Goal: Task Accomplishment & Management: Manage account settings

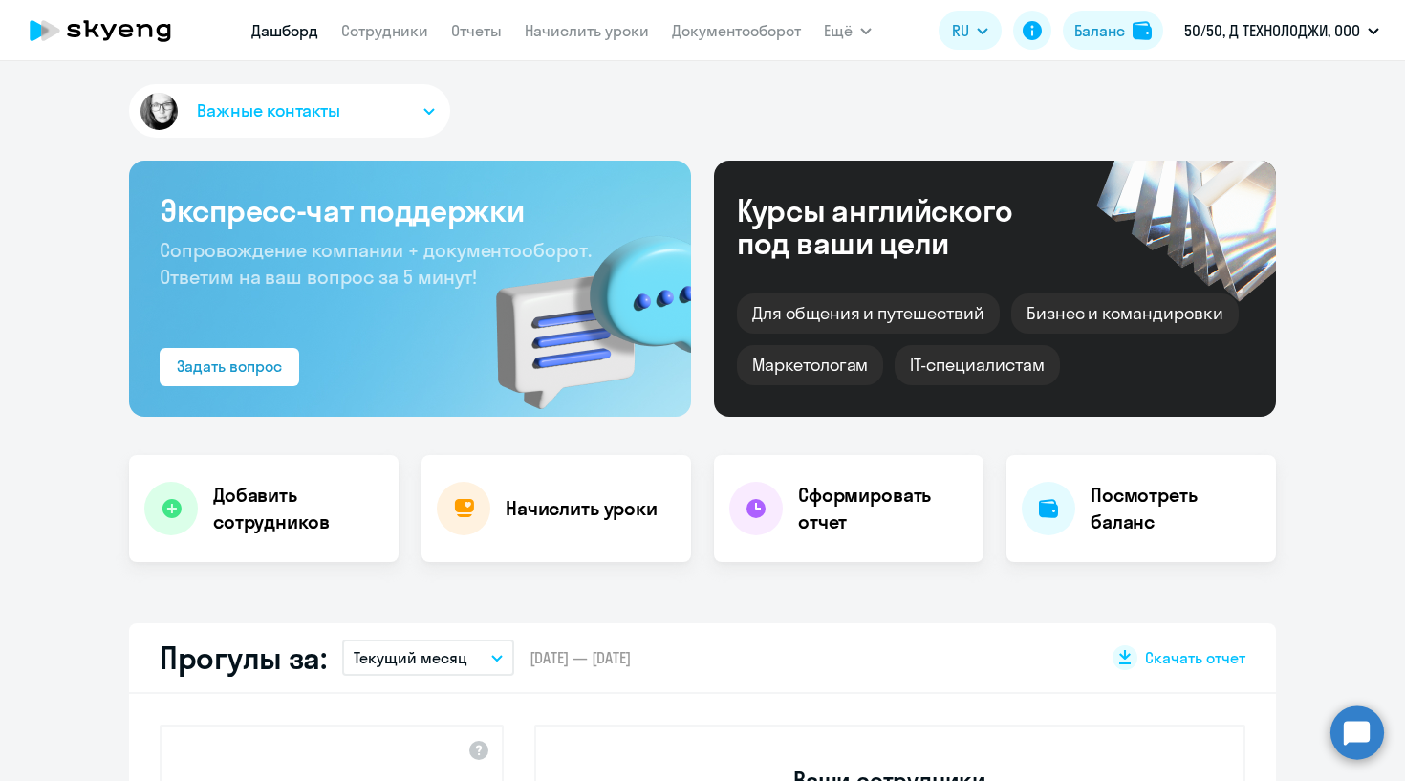
select select "30"
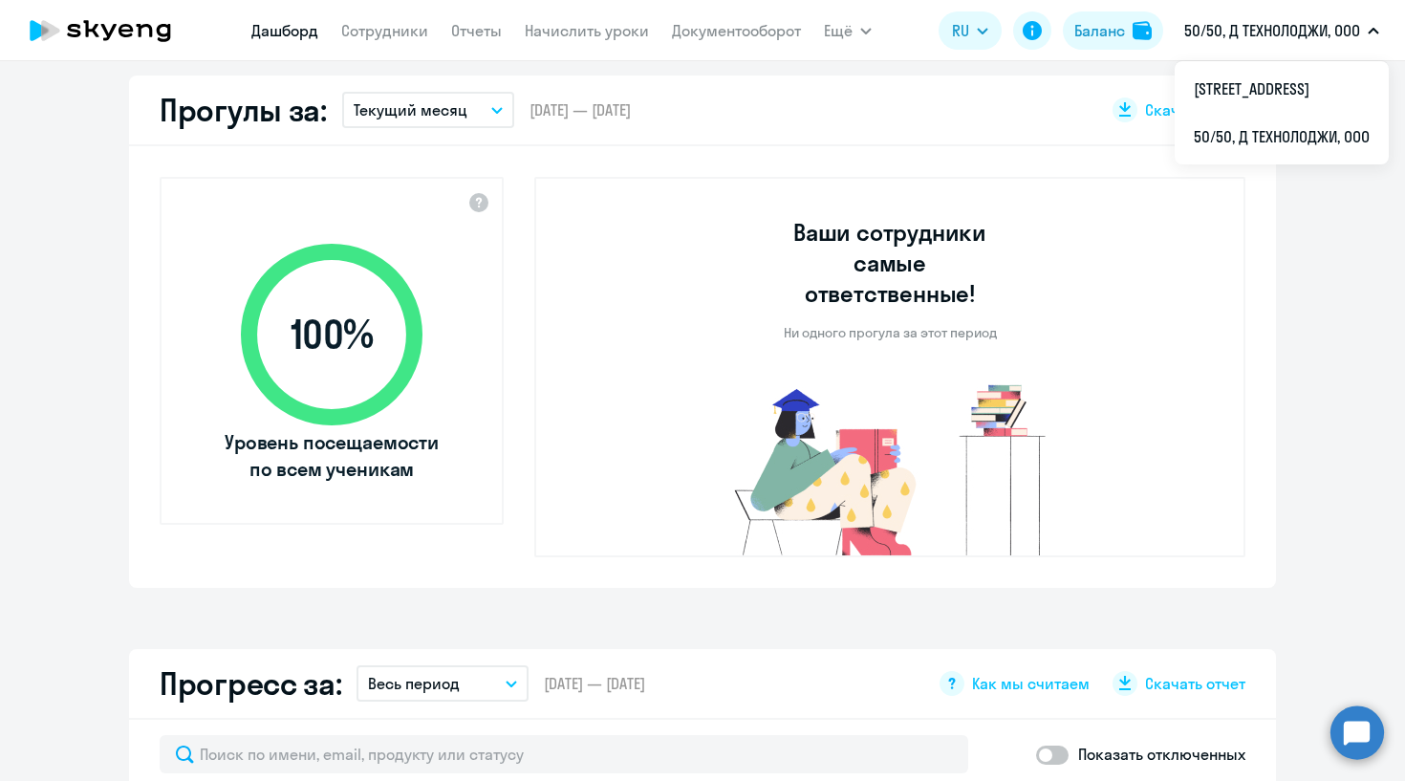
click at [1287, 529] on app-truancy-attendance-dashboard "Прогулы за: Текущий месяц – 01.09.2025 — 30.09.2025 Скачать отчет 100 % Уровень…" at bounding box center [702, 332] width 1405 height 512
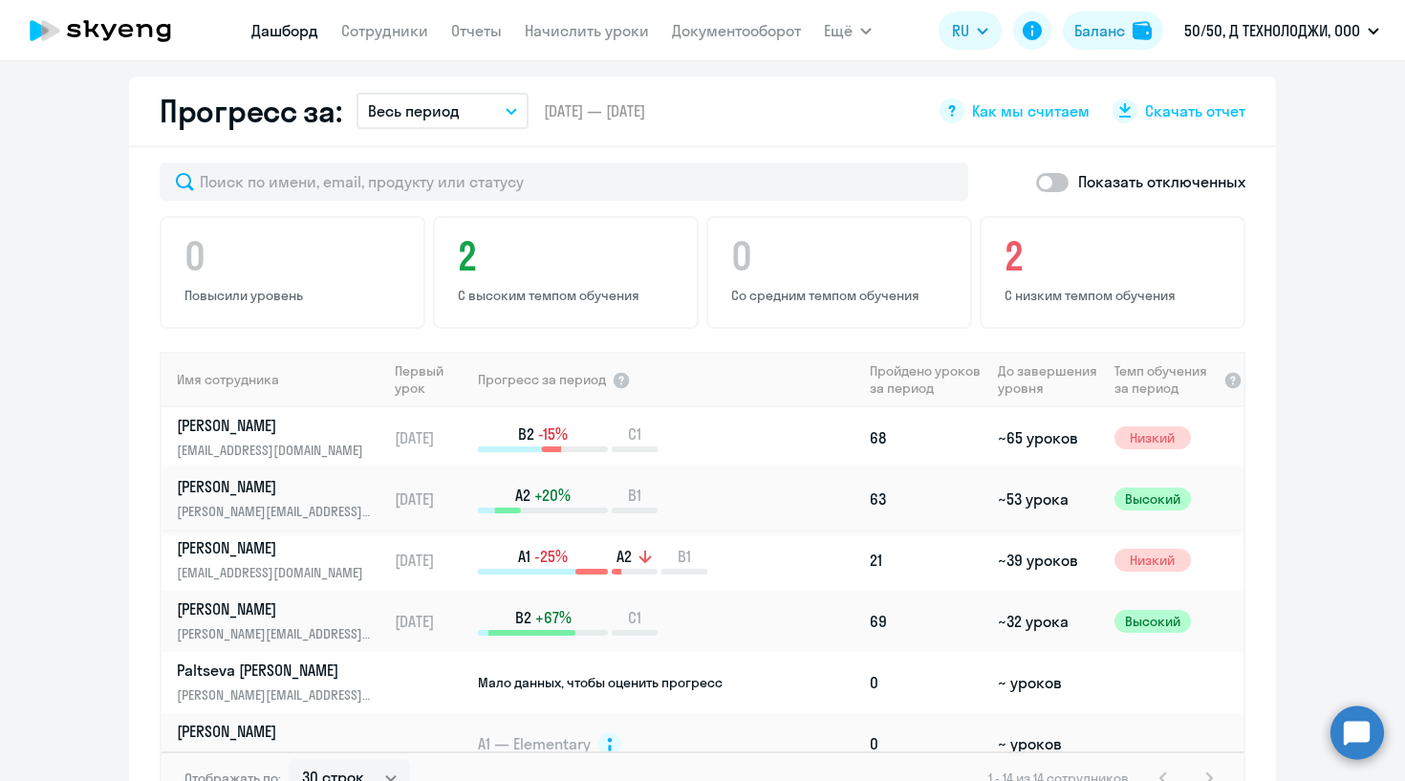
scroll to position [1117, 0]
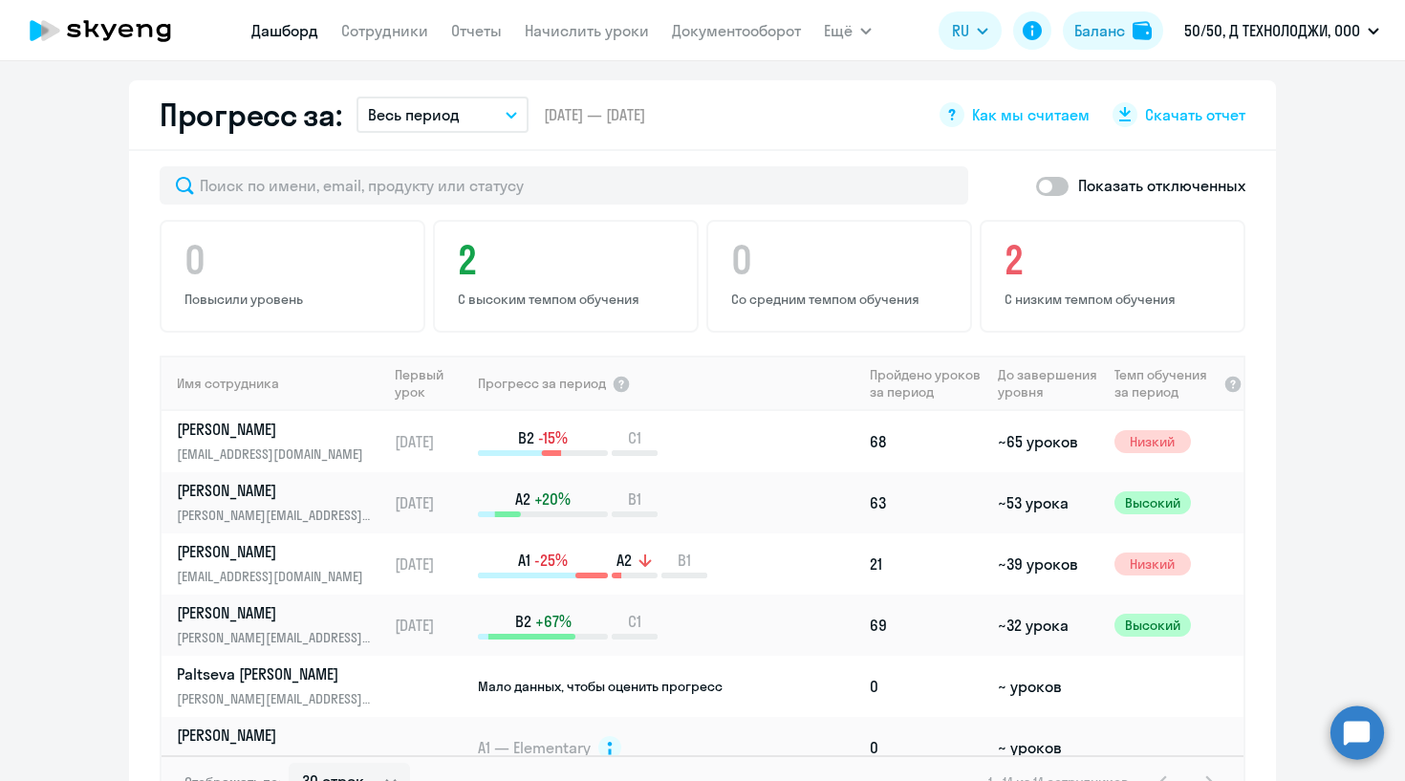
click at [499, 97] on button "Весь период" at bounding box center [443, 115] width 172 height 36
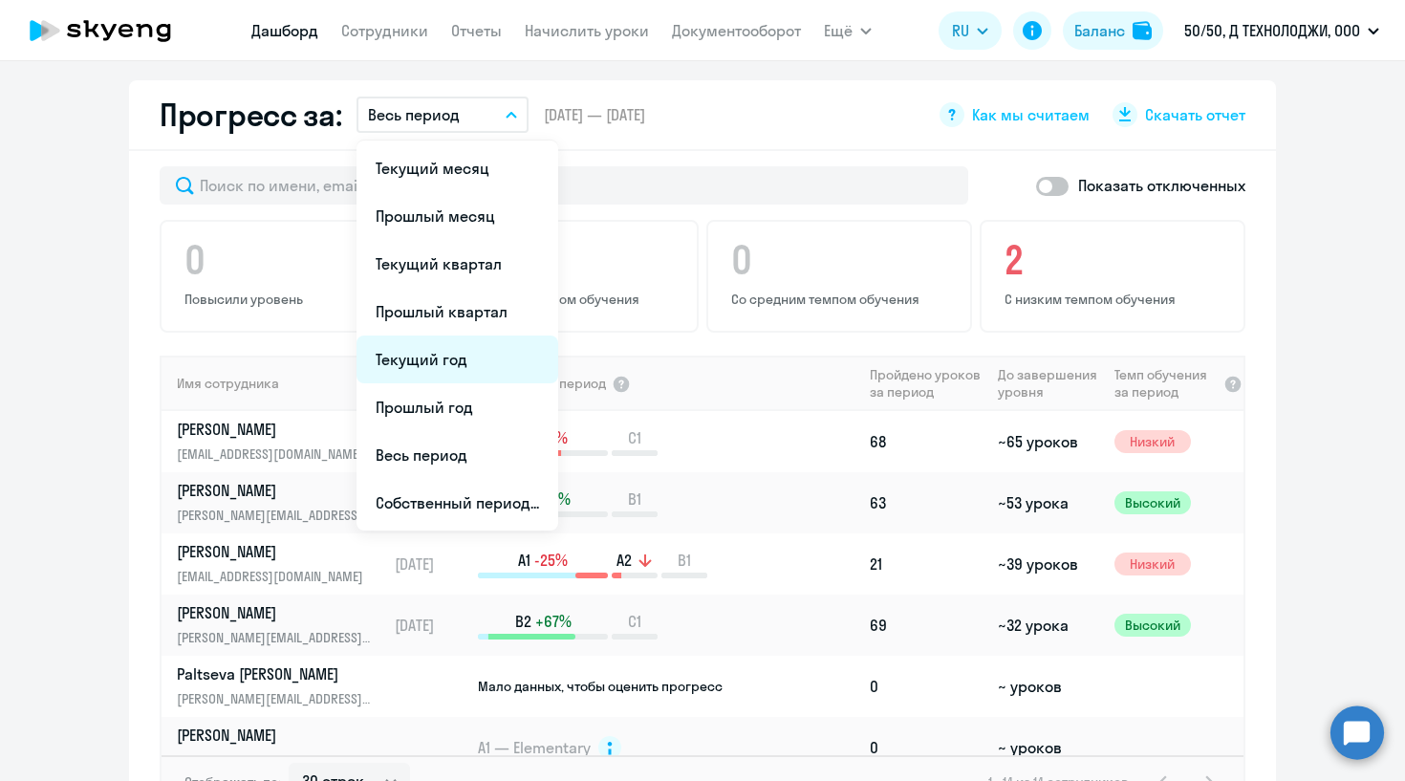
click at [437, 351] on li "Текущий год" at bounding box center [458, 360] width 202 height 48
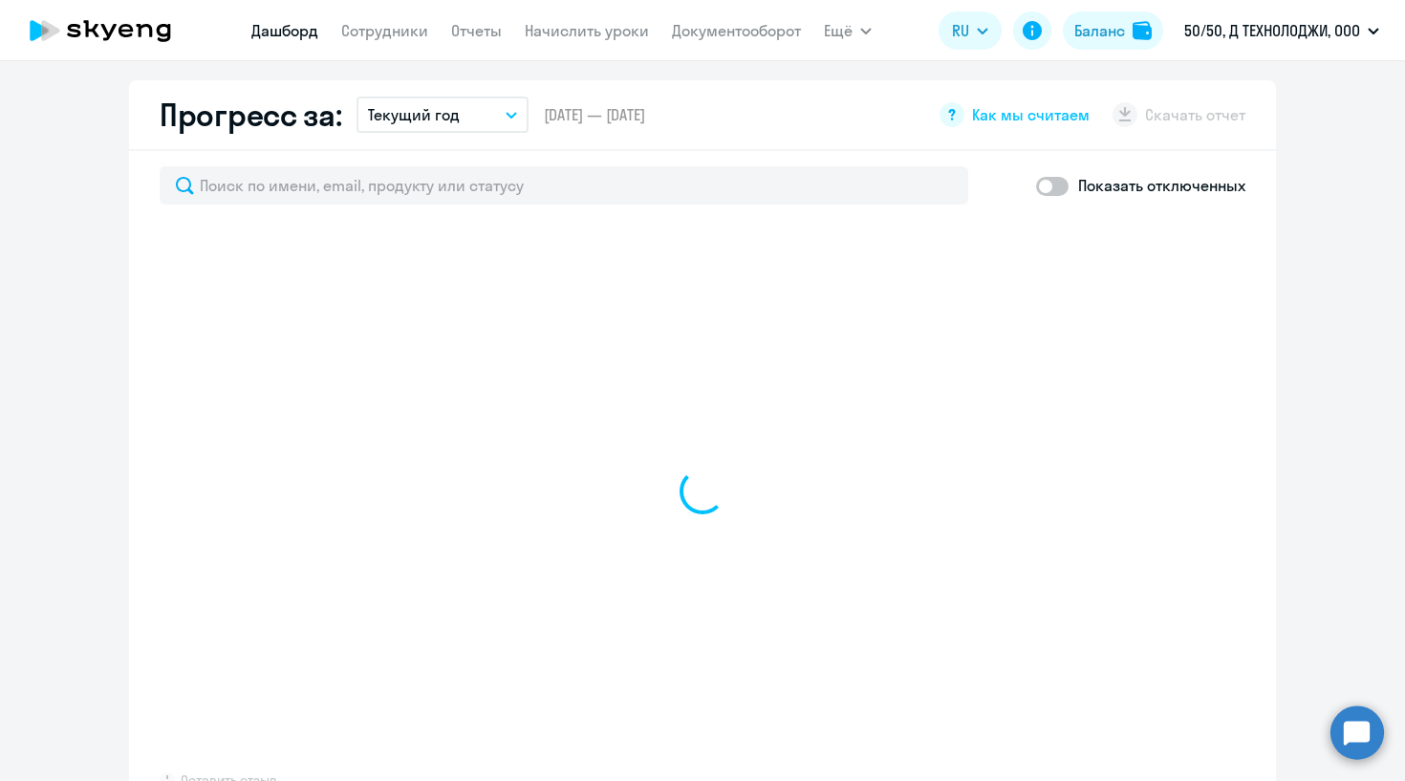
select select "30"
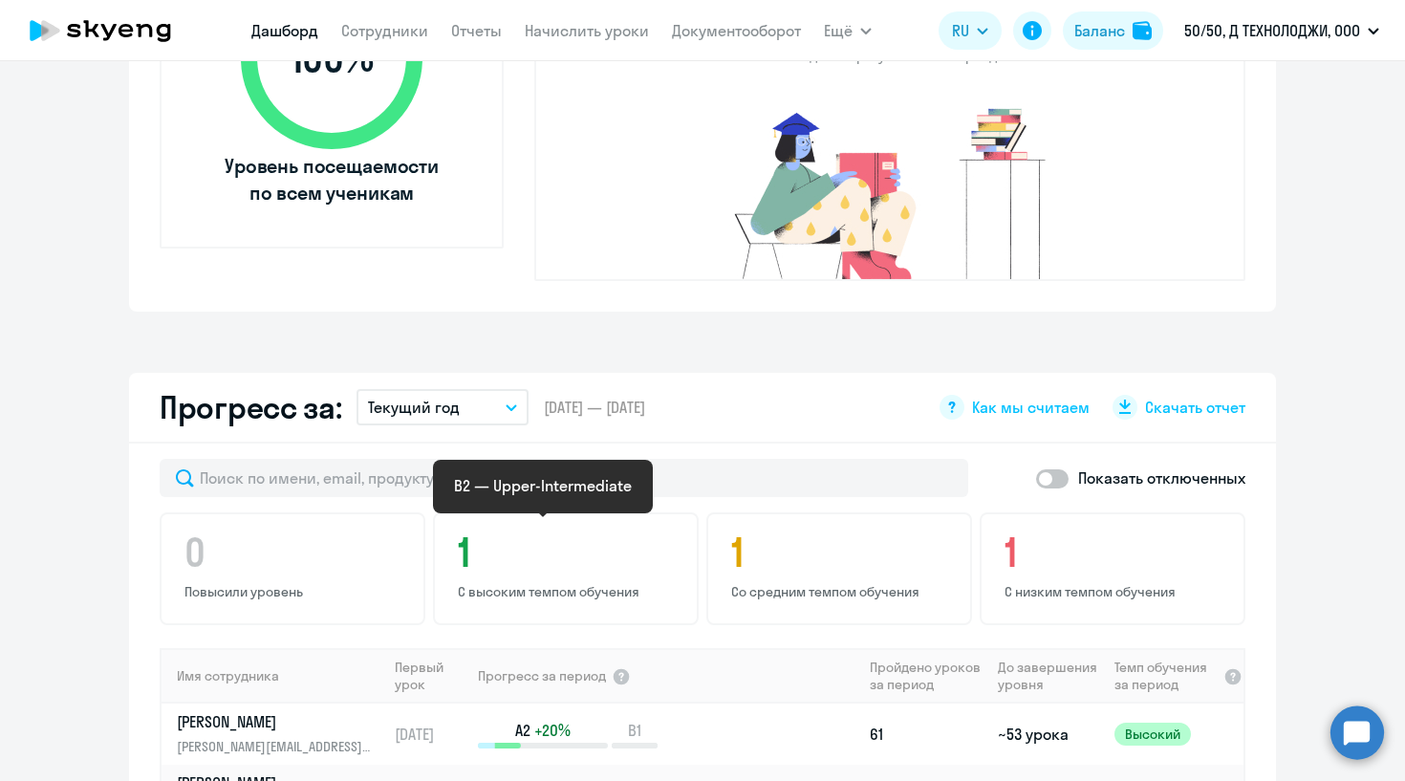
scroll to position [827, 0]
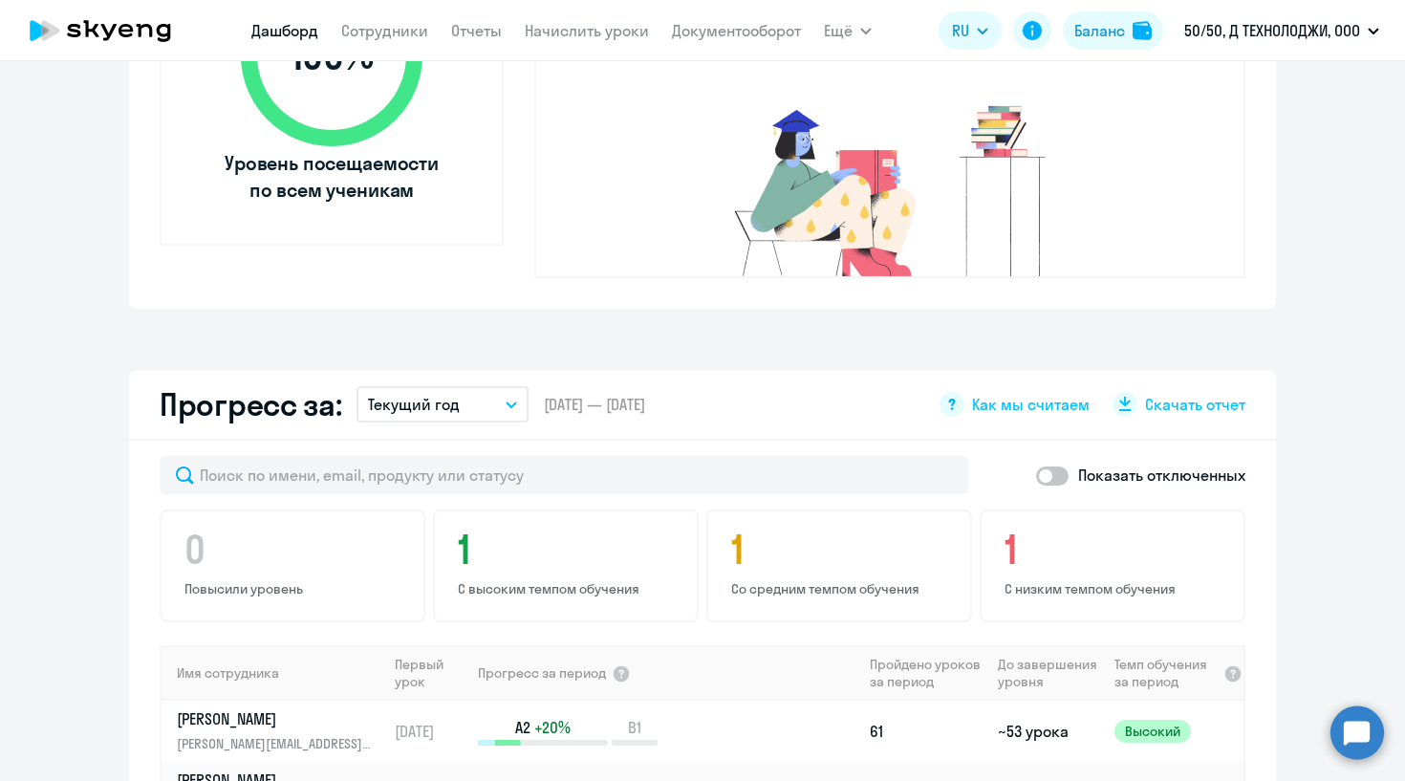
click at [509, 386] on button "Текущий год" at bounding box center [443, 404] width 172 height 36
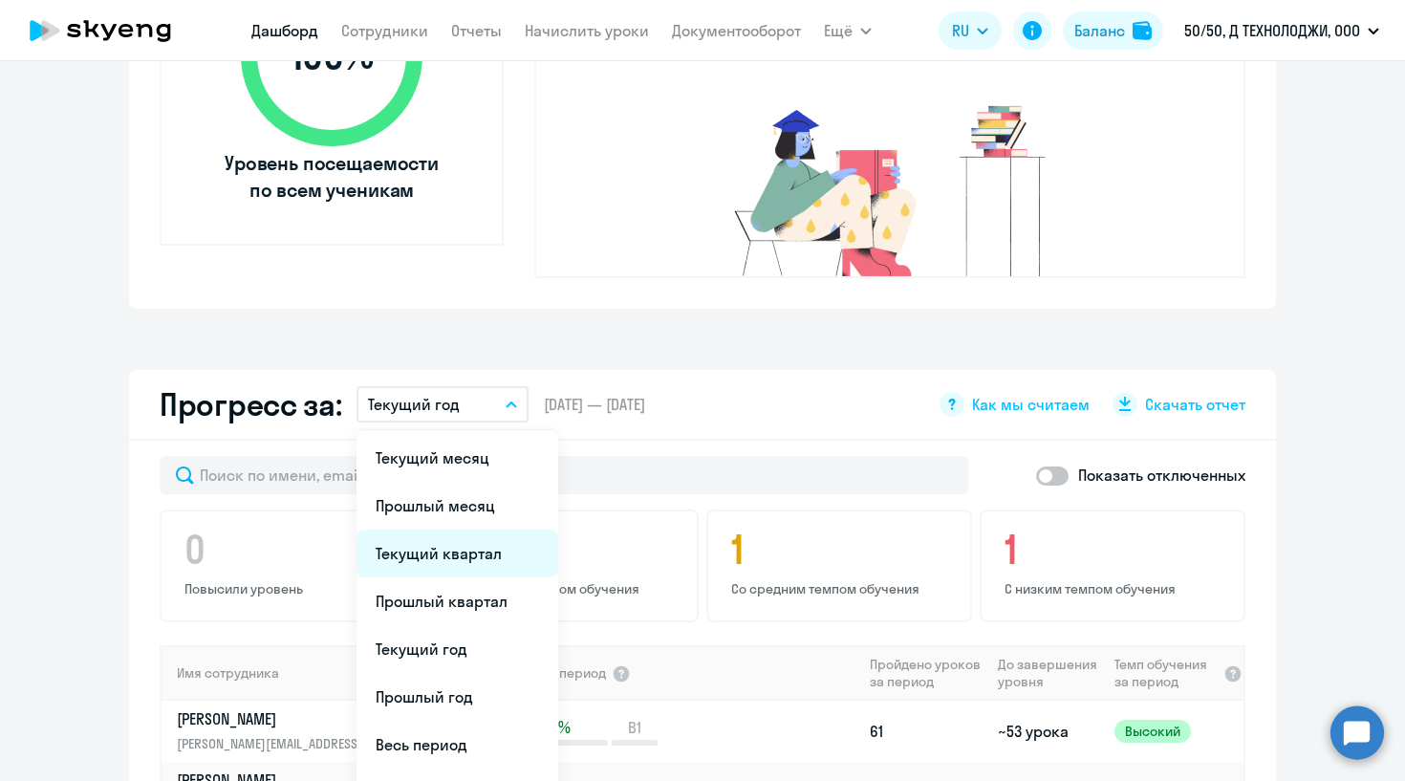
click at [470, 530] on li "Текущий квартал" at bounding box center [458, 554] width 202 height 48
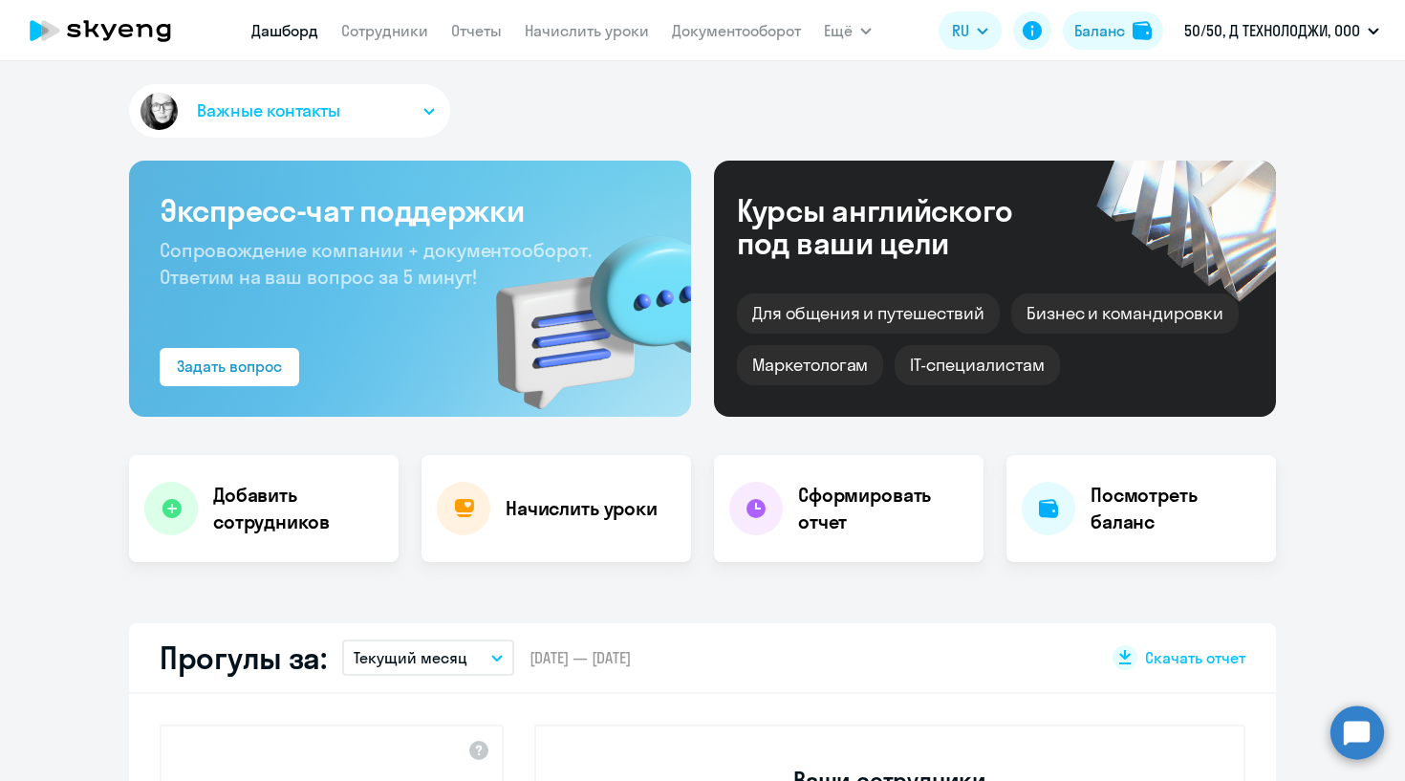
scroll to position [0, 0]
click at [1303, 11] on button "50/50, Д ТЕХНОЛОДЖИ, ООО" at bounding box center [1282, 31] width 214 height 46
click at [1281, 32] on p "50/50, Д ТЕХНОЛОДЖИ, ООО" at bounding box center [1272, 30] width 176 height 23
click at [1281, 24] on p "50/50, Д ТЕХНОЛОДЖИ, ООО" at bounding box center [1272, 30] width 176 height 23
click at [1269, 81] on li "[STREET_ADDRESS]" at bounding box center [1282, 89] width 214 height 48
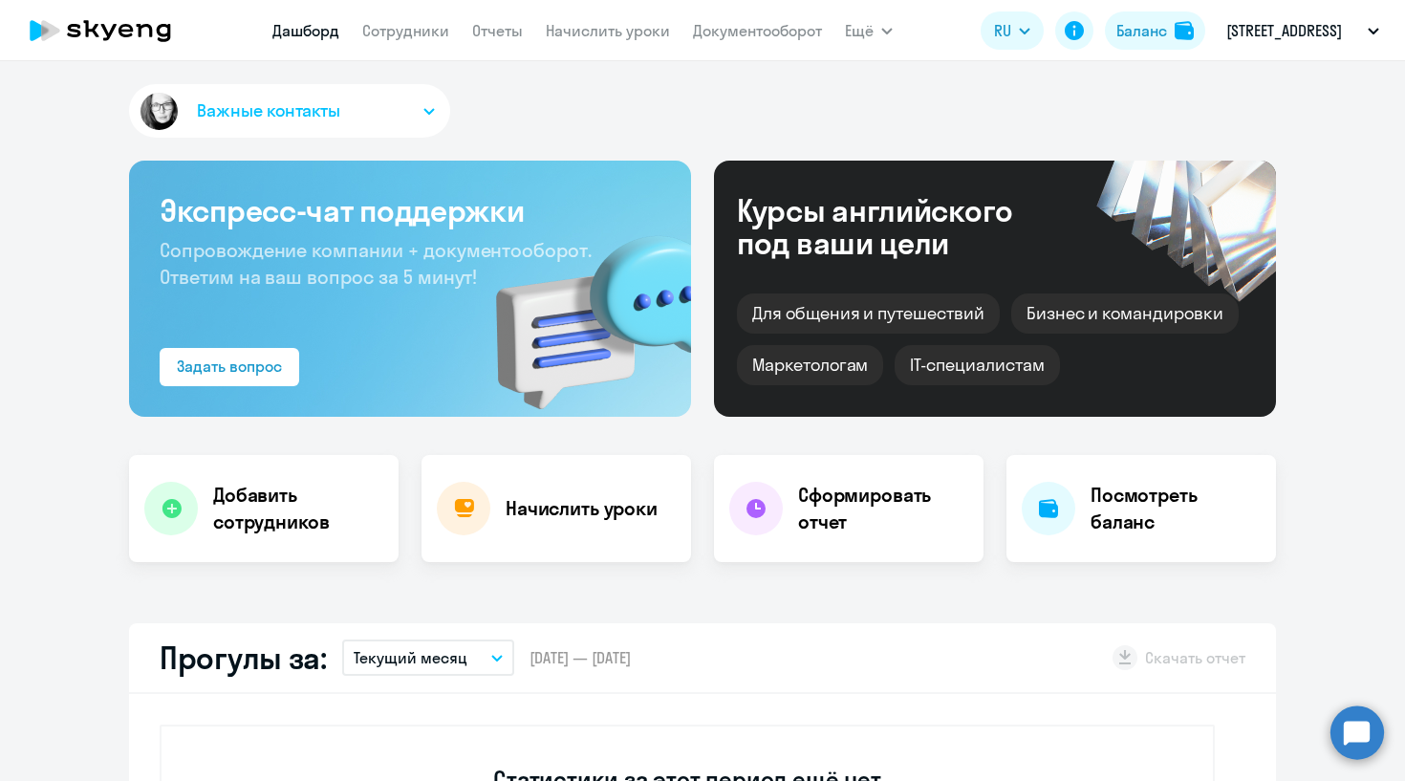
click at [395, 47] on nav "[PERSON_NAME] Отчеты Начислить уроки Документооборот" at bounding box center [547, 30] width 550 height 38
click at [399, 39] on link "Сотрудники" at bounding box center [405, 30] width 87 height 19
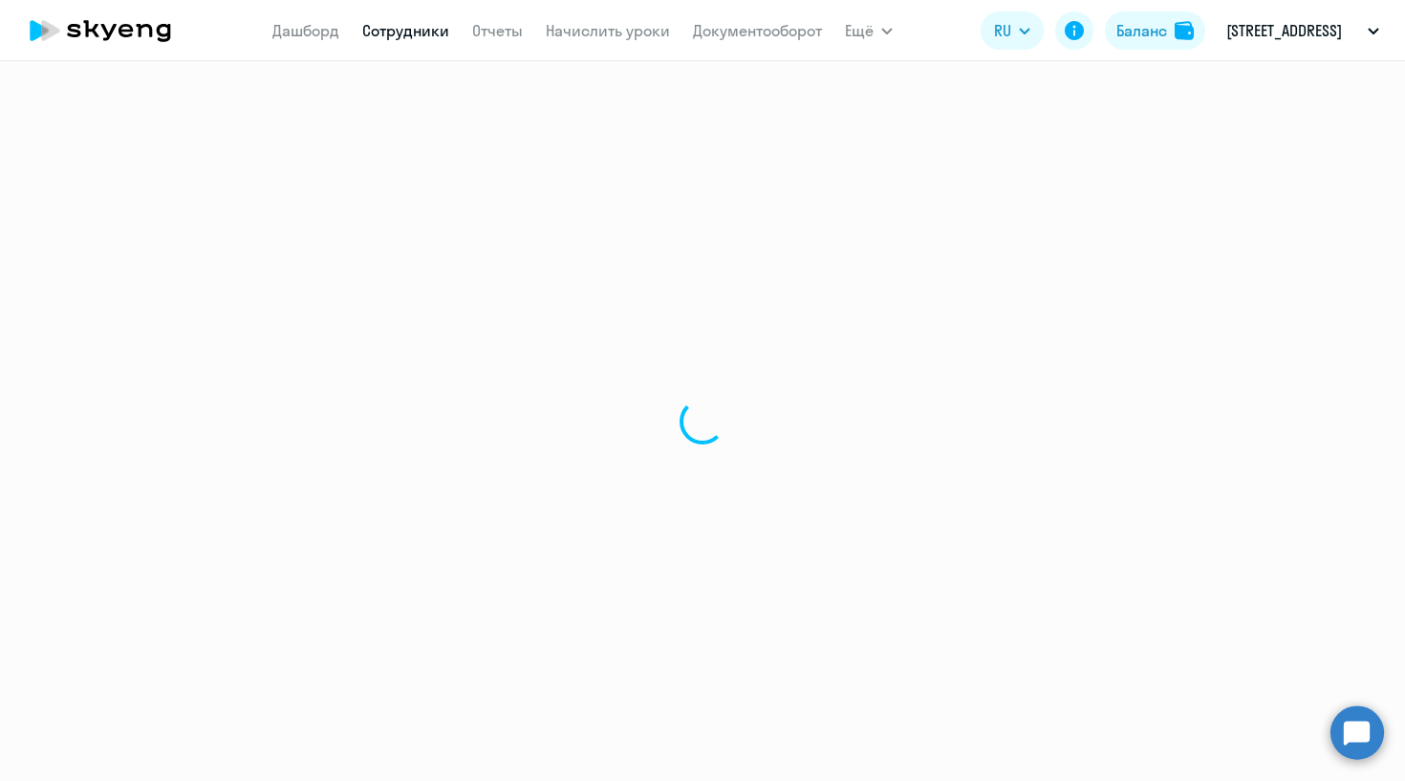
select select "30"
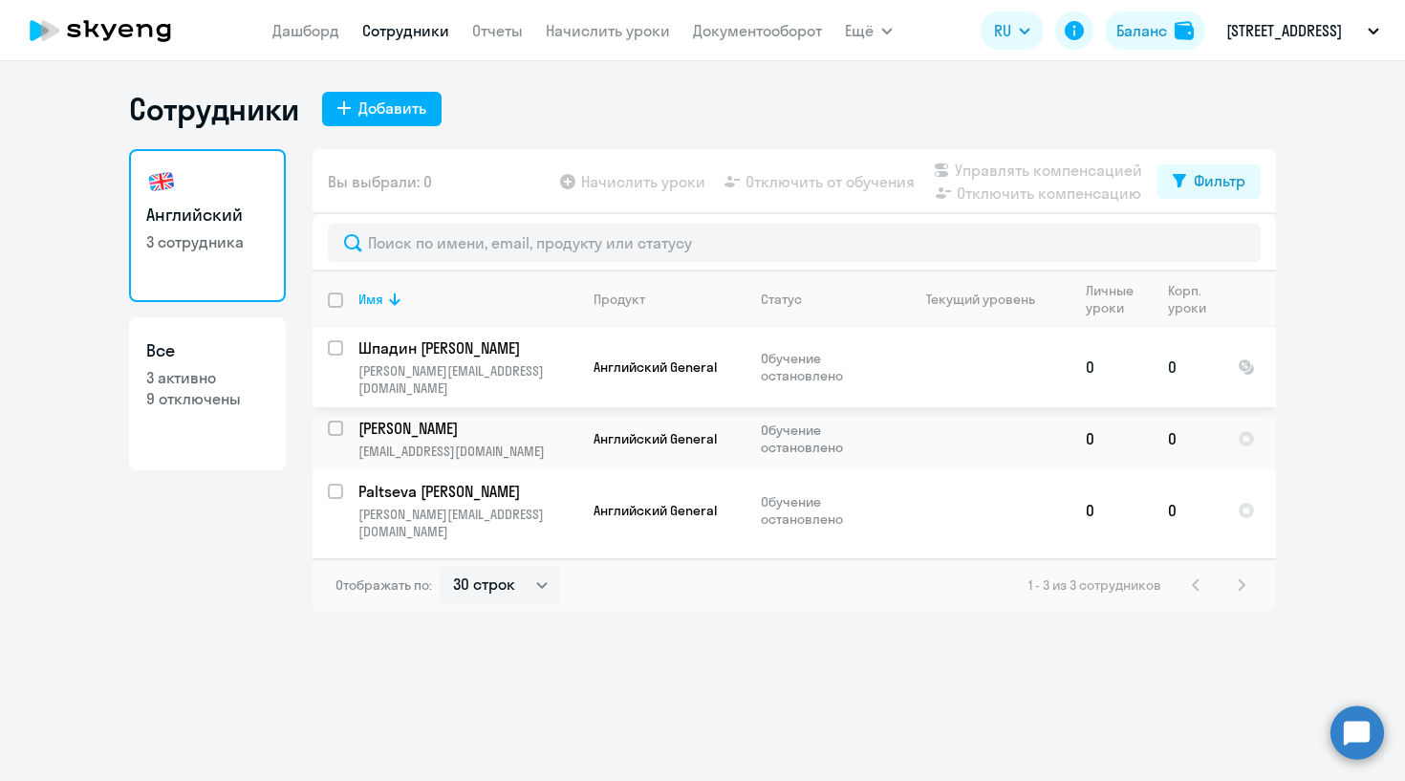
click at [337, 341] on input "select row 37570830" at bounding box center [347, 359] width 38 height 38
checkbox input "true"
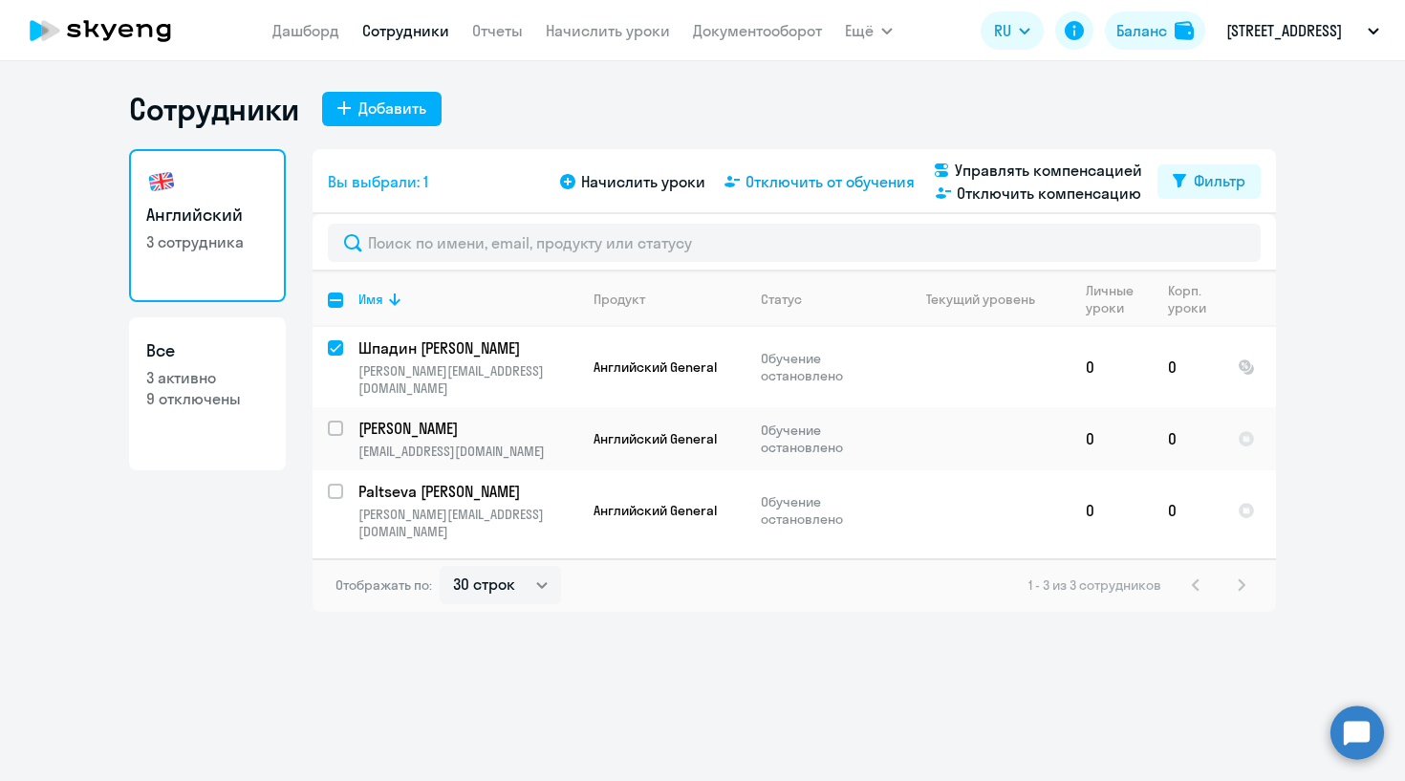
click at [876, 175] on span "Отключить от обучения" at bounding box center [830, 181] width 169 height 23
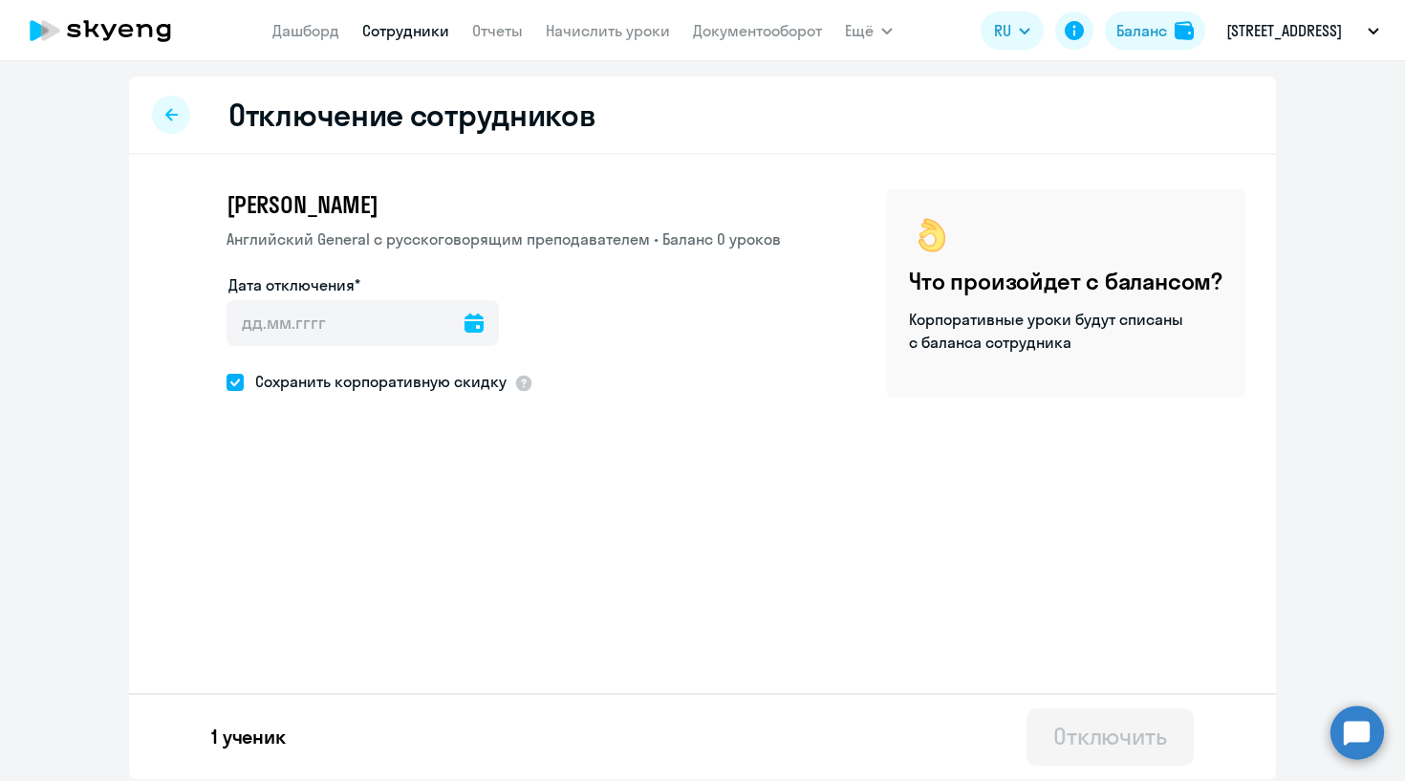
click at [336, 384] on span "Сохранить корпоративную скидку" at bounding box center [375, 381] width 263 height 23
click at [227, 382] on input "Сохранить корпоративную скидку" at bounding box center [226, 381] width 1 height 1
checkbox input "false"
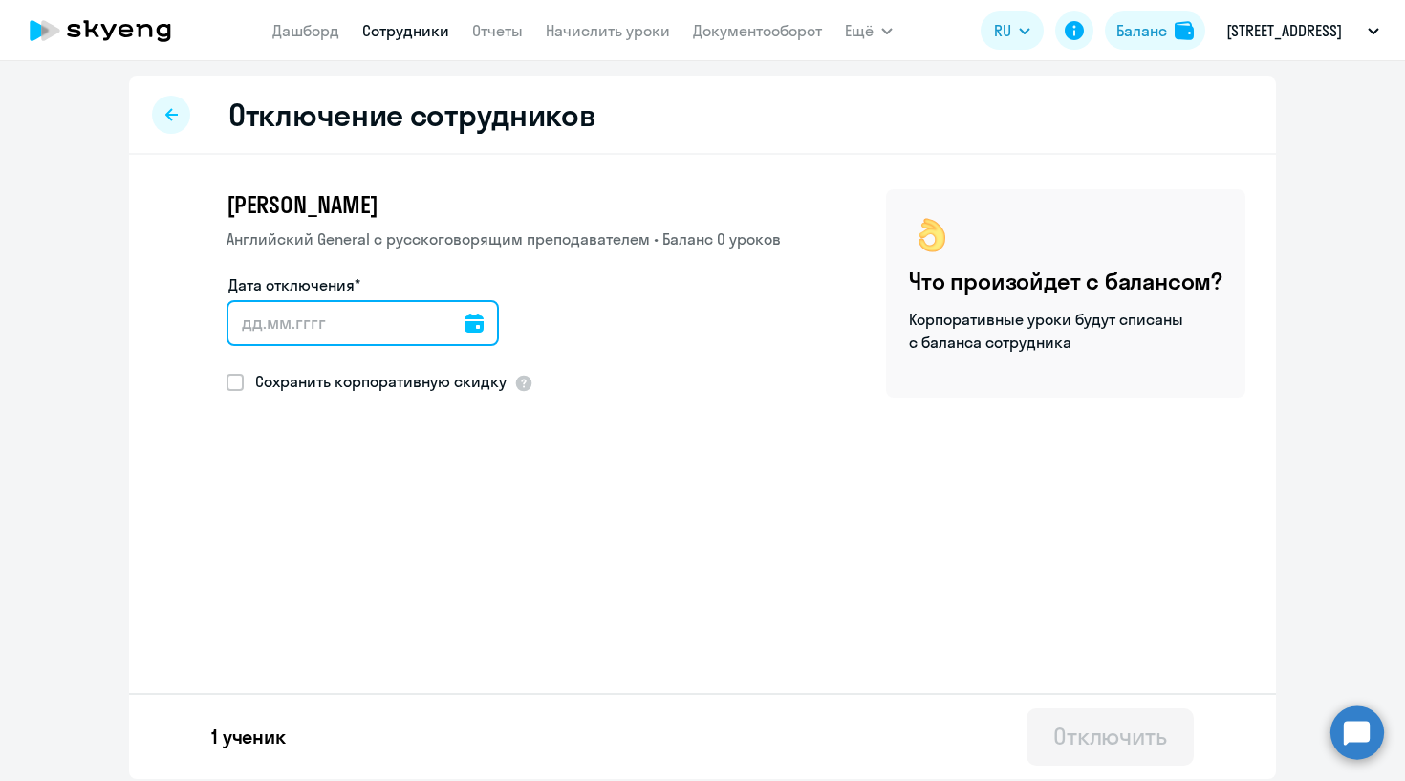
click at [458, 336] on input "Дата отключения*" at bounding box center [363, 323] width 272 height 46
click at [484, 331] on icon at bounding box center [474, 323] width 19 height 19
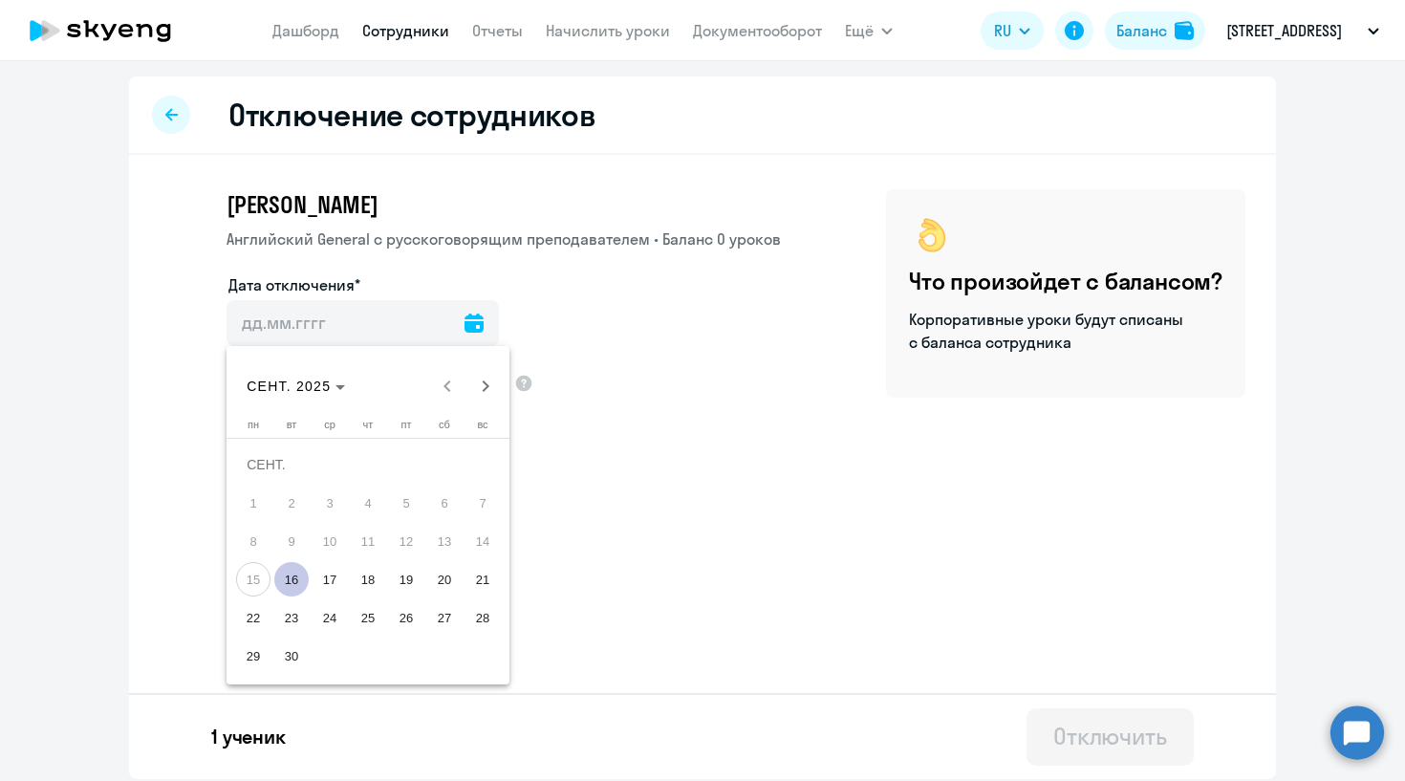
click at [286, 572] on span "16" at bounding box center [291, 579] width 34 height 34
type input "[DATE]"
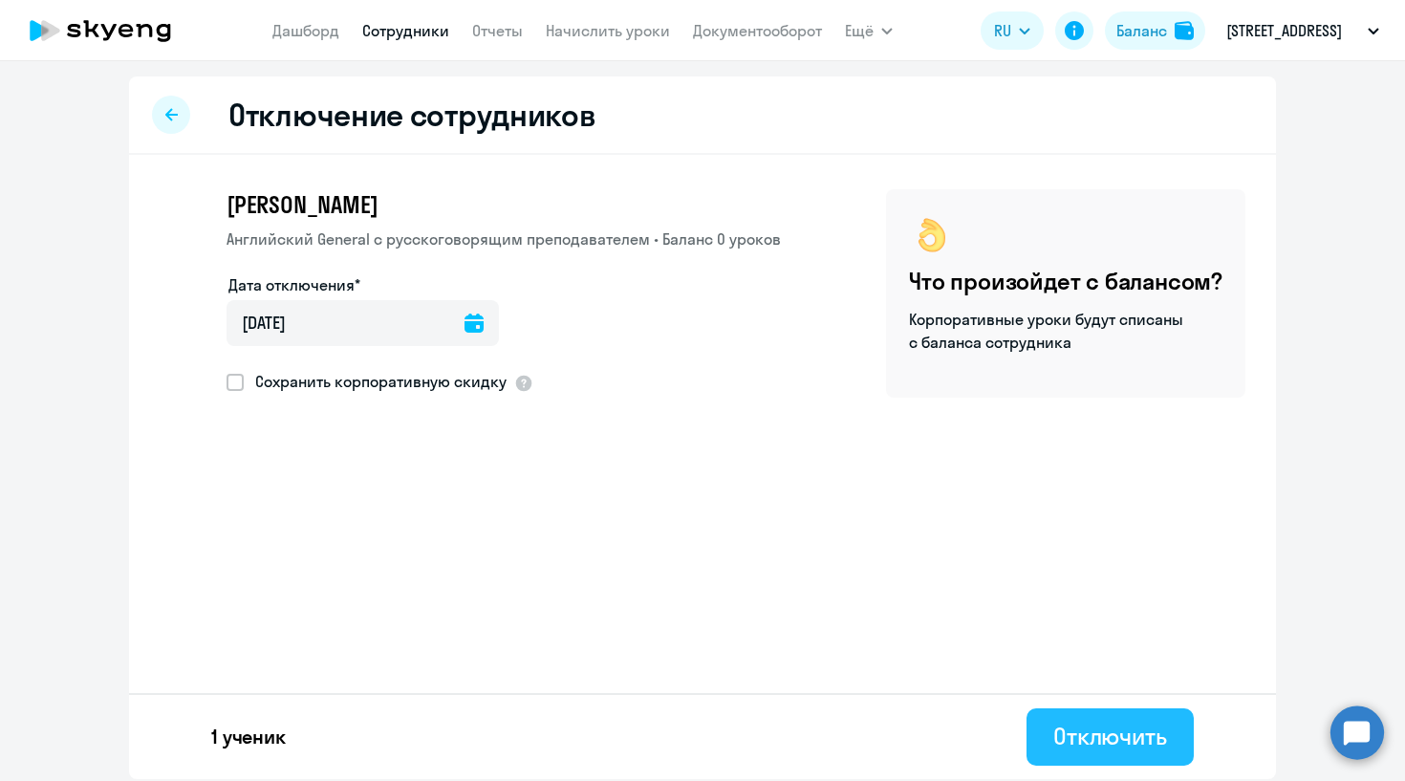
click at [1073, 709] on button "Отключить" at bounding box center [1110, 736] width 167 height 57
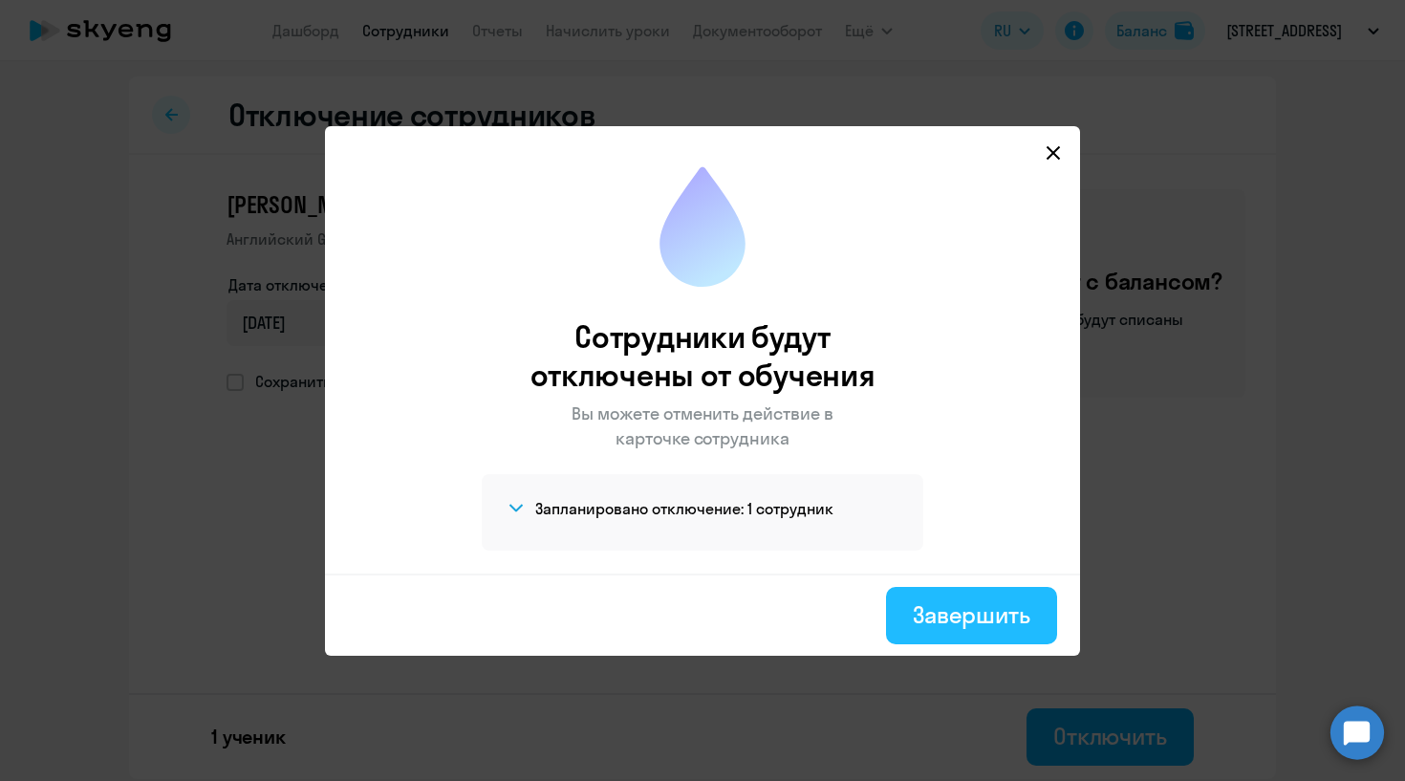
click at [1007, 629] on div "Завершить" at bounding box center [972, 614] width 118 height 31
select select "30"
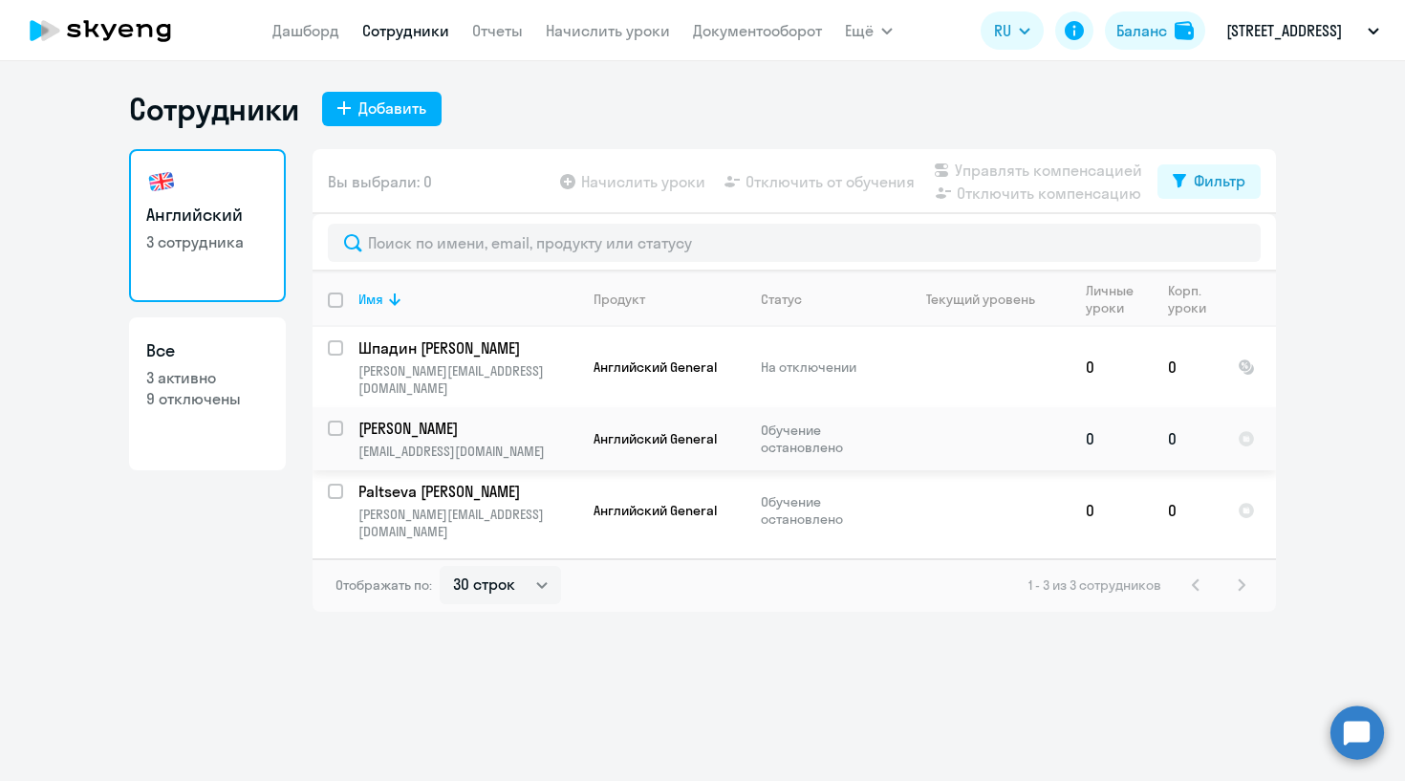
click at [342, 421] on input "select row 37835084" at bounding box center [347, 440] width 38 height 38
checkbox input "true"
click at [815, 179] on span "Отключить от обучения" at bounding box center [830, 181] width 169 height 23
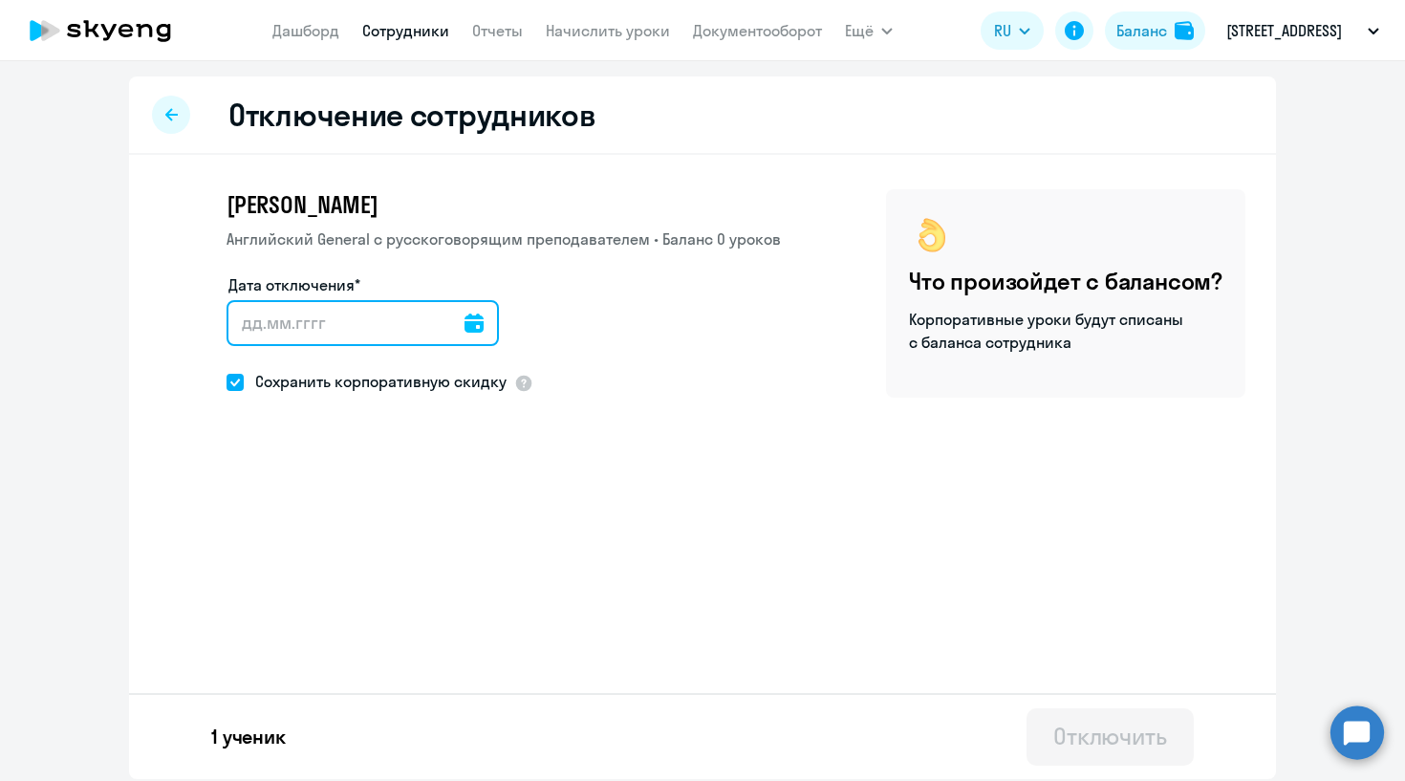
click at [386, 331] on input "Дата отключения*" at bounding box center [363, 323] width 272 height 46
click at [471, 312] on div at bounding box center [474, 323] width 19 height 46
click at [472, 323] on icon at bounding box center [474, 323] width 19 height 19
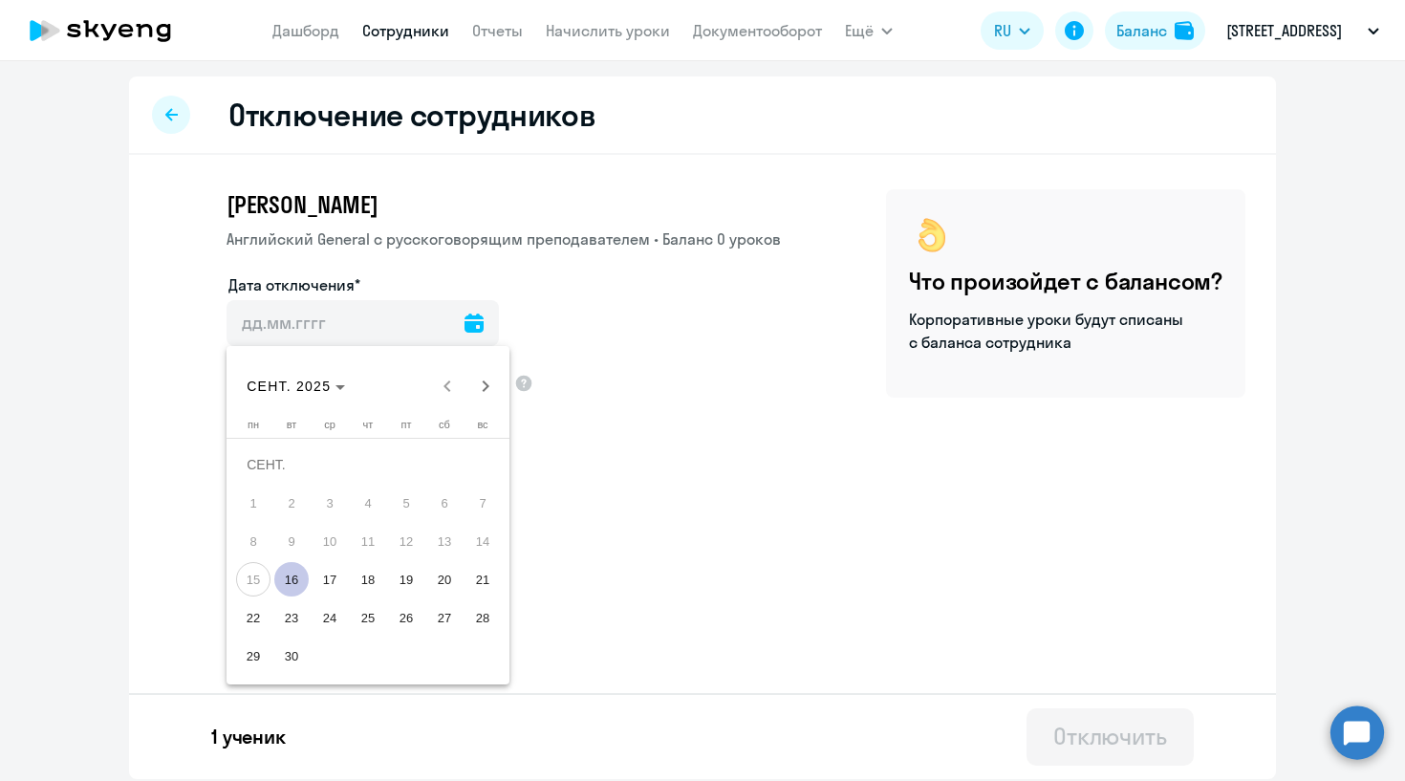
click at [290, 580] on span "16" at bounding box center [291, 579] width 34 height 34
type input "[DATE]"
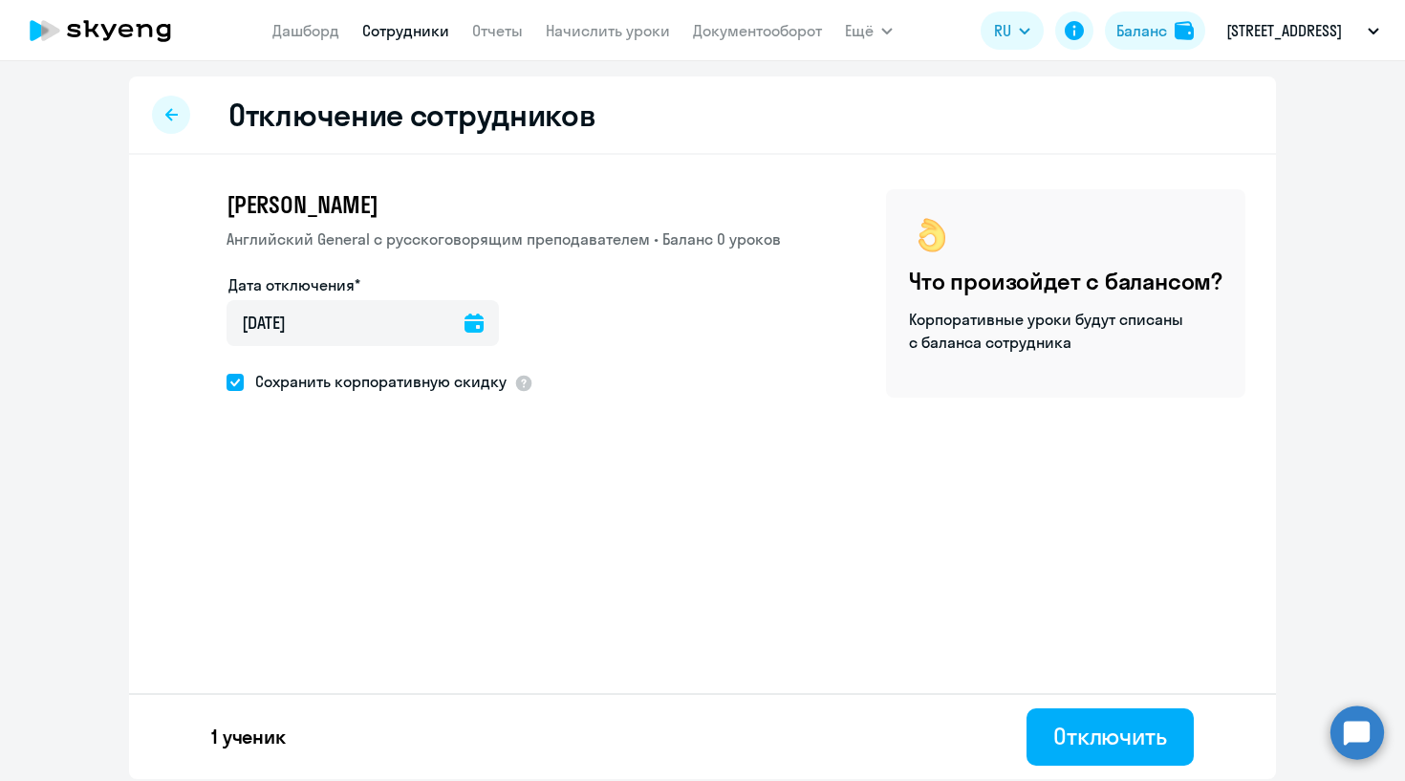
click at [455, 387] on span "Сохранить корпоративную скидку" at bounding box center [375, 381] width 263 height 23
click at [227, 382] on input "Сохранить корпоративную скидку" at bounding box center [226, 381] width 1 height 1
checkbox input "false"
click at [1121, 753] on button "Отключить" at bounding box center [1110, 736] width 167 height 57
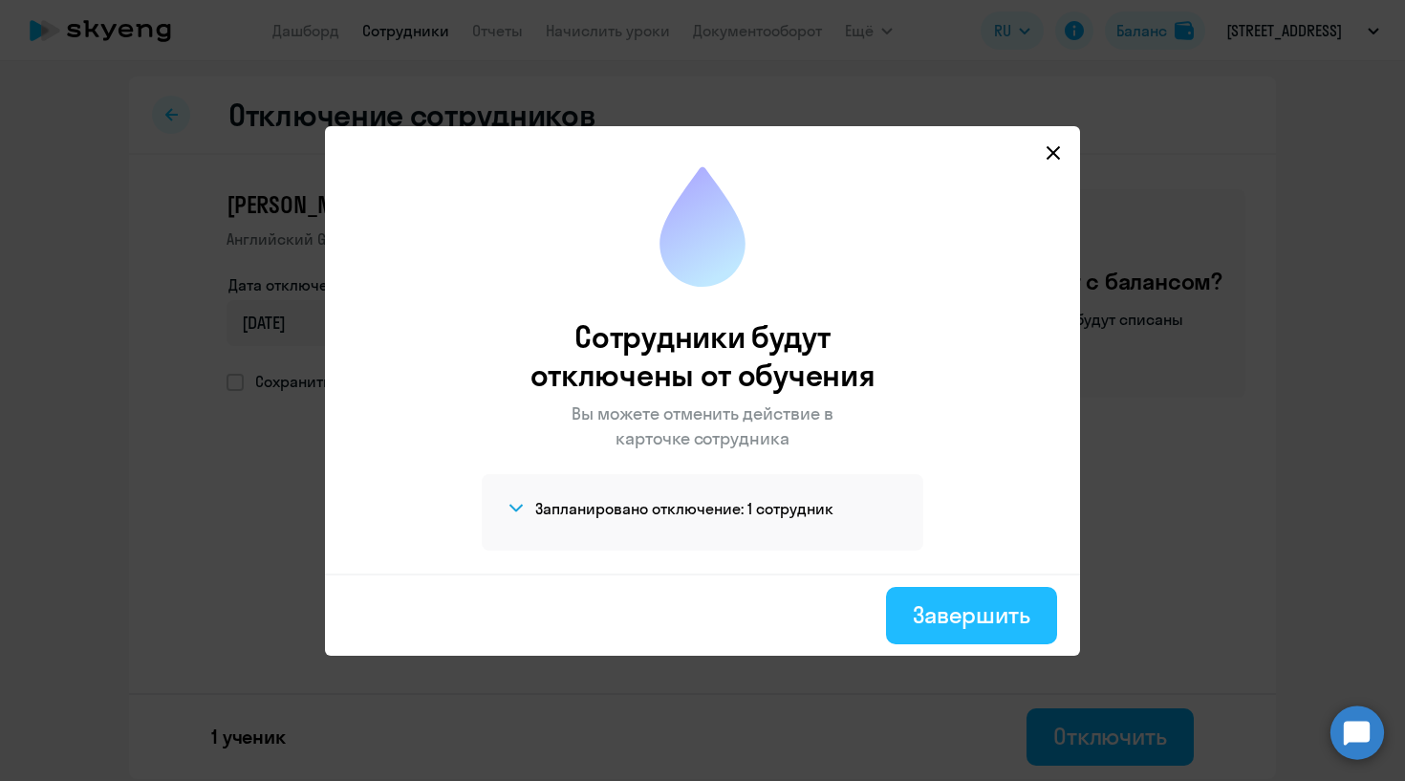
click at [975, 596] on button "Завершить" at bounding box center [971, 615] width 171 height 57
select select "30"
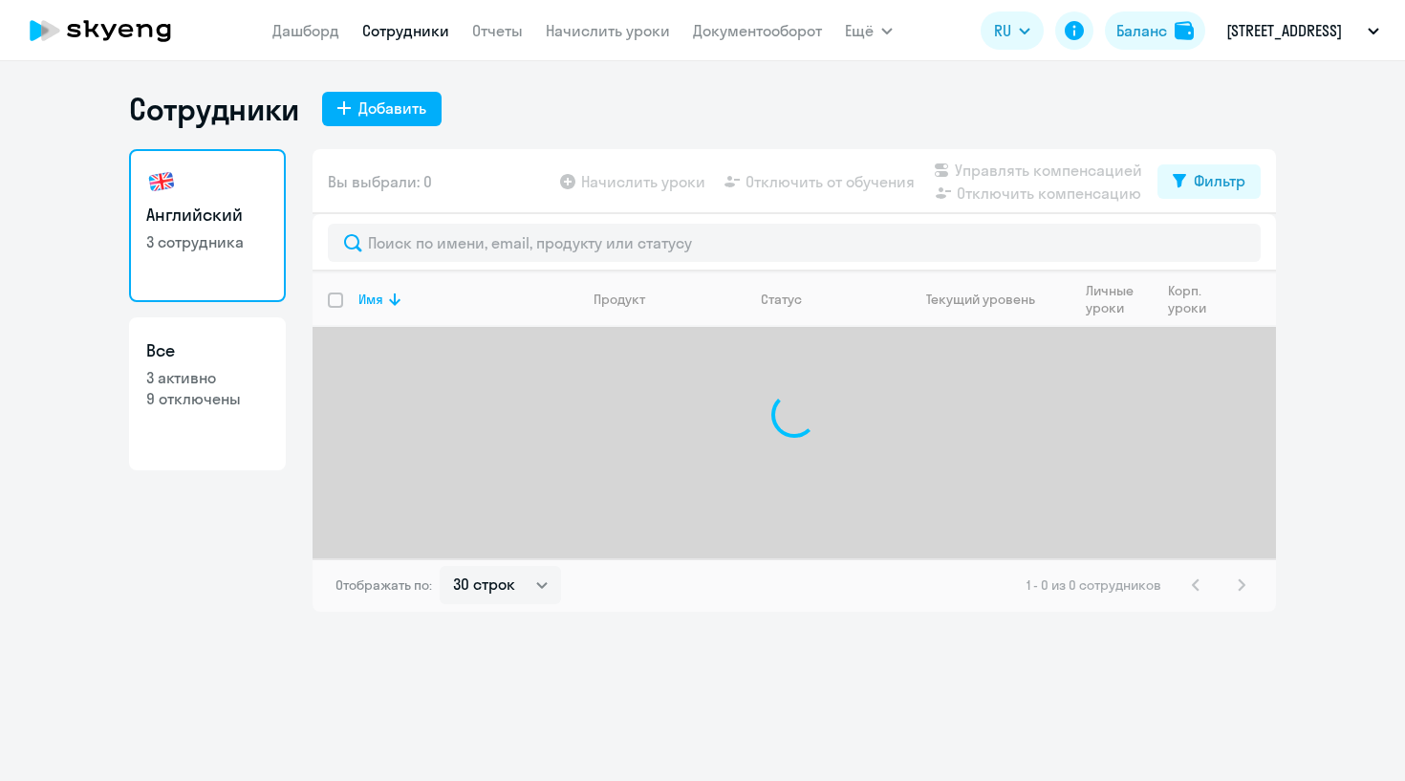
select select "30"
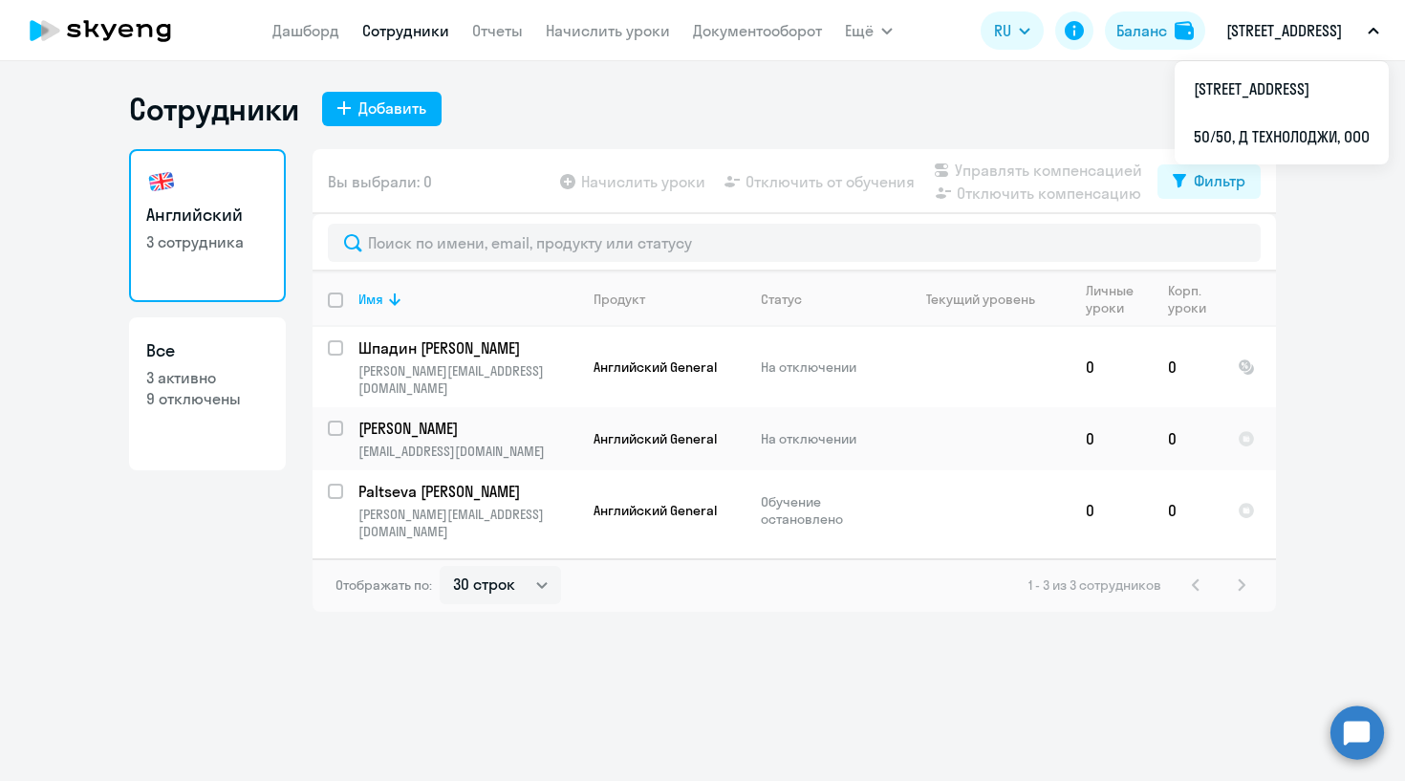
click at [1290, 22] on p "[STREET_ADDRESS]" at bounding box center [1284, 30] width 116 height 23
click at [1269, 42] on p "[STREET_ADDRESS]" at bounding box center [1284, 30] width 116 height 23
click at [1266, 42] on p "[STREET_ADDRESS]" at bounding box center [1284, 30] width 116 height 23
click at [1250, 134] on li "50/50, Д ТЕХНОЛОДЖИ, ООО" at bounding box center [1282, 137] width 214 height 48
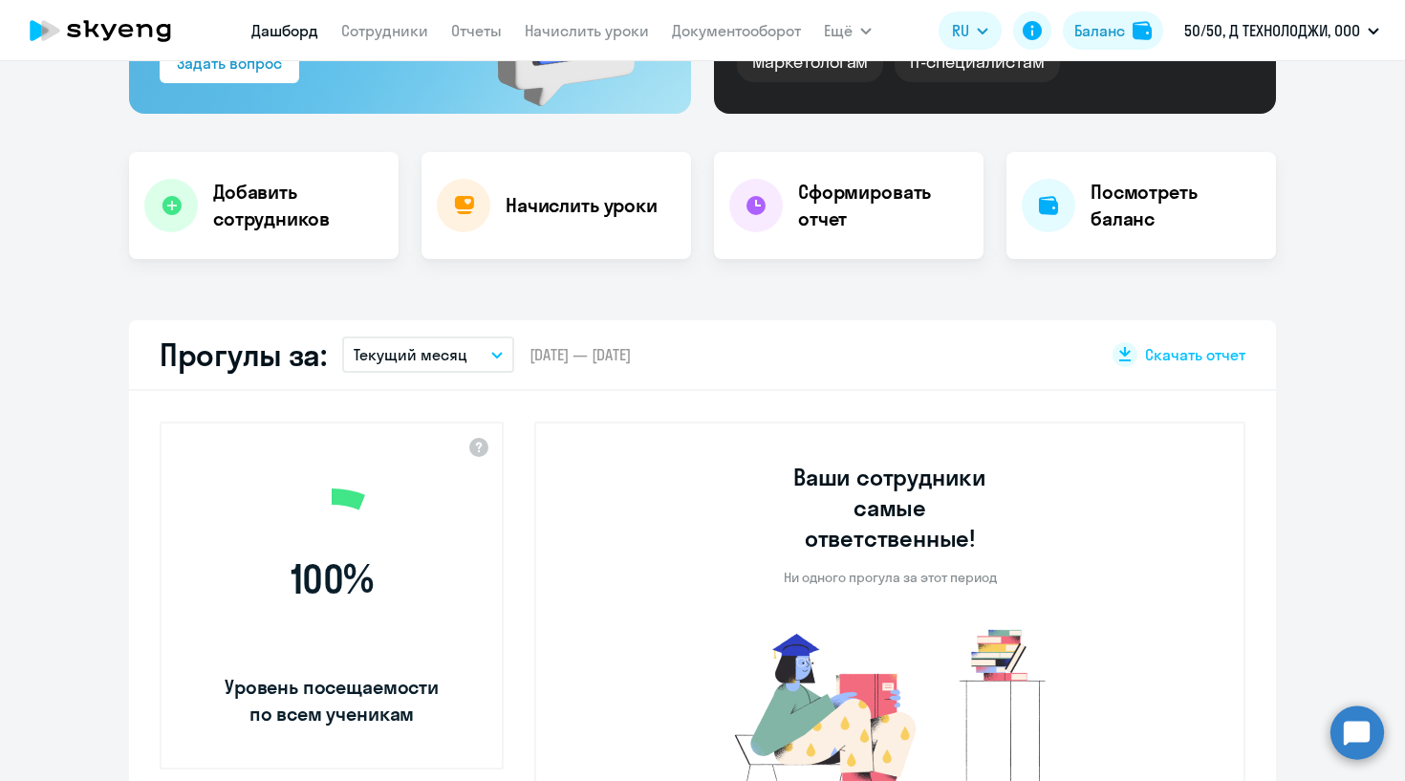
scroll to position [598, 0]
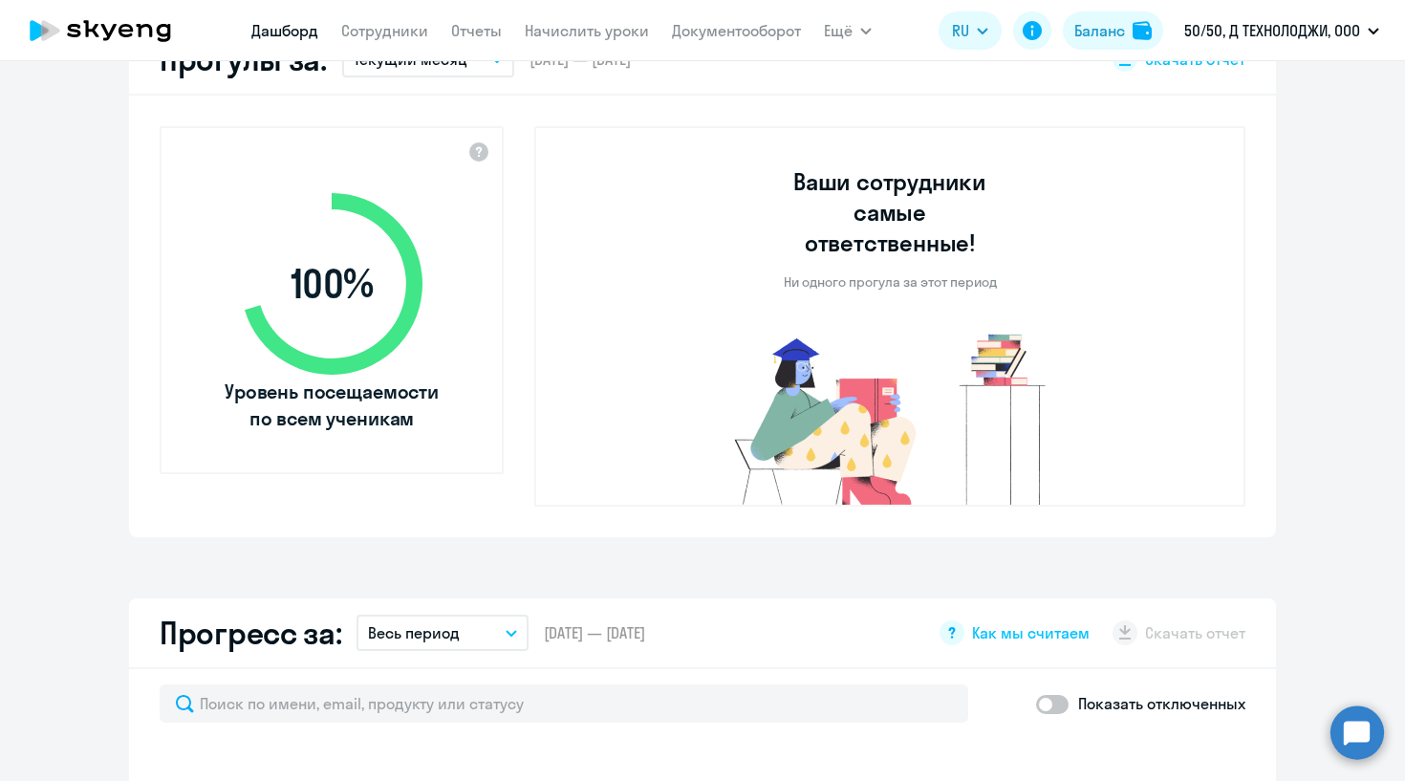
select select "30"
click at [388, 18] on nav "[PERSON_NAME] Отчеты Начислить уроки Документооборот" at bounding box center [526, 30] width 550 height 38
click at [388, 33] on link "Сотрудники" at bounding box center [384, 30] width 87 height 19
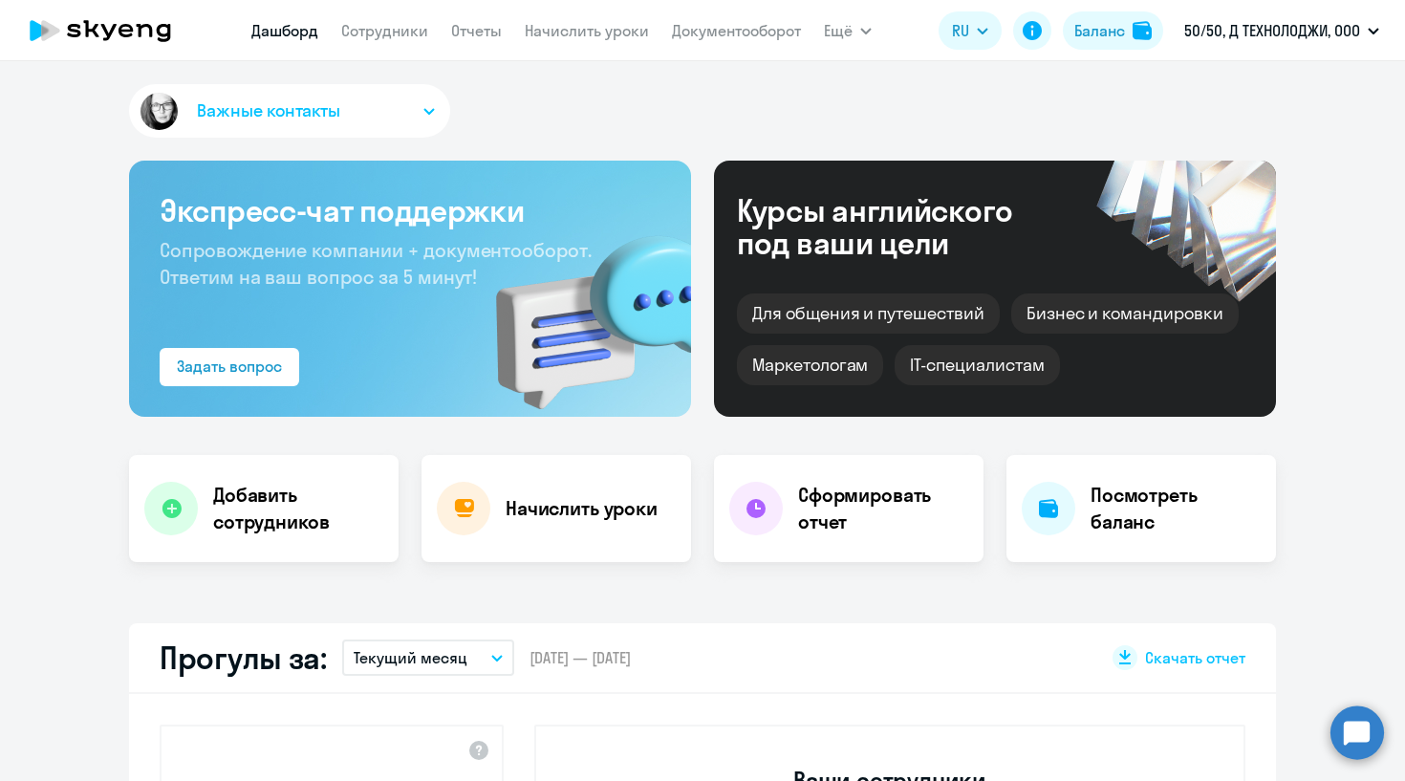
select select "30"
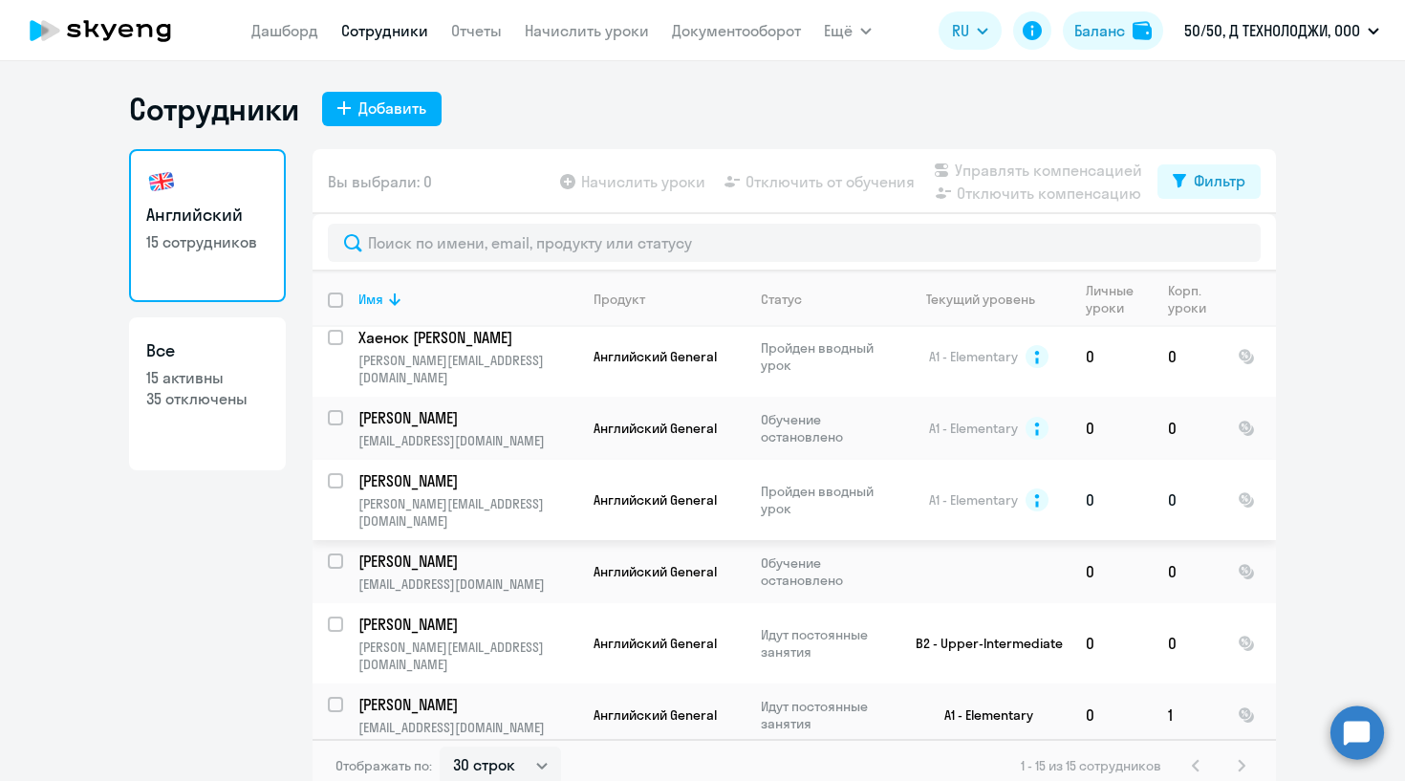
scroll to position [219, 0]
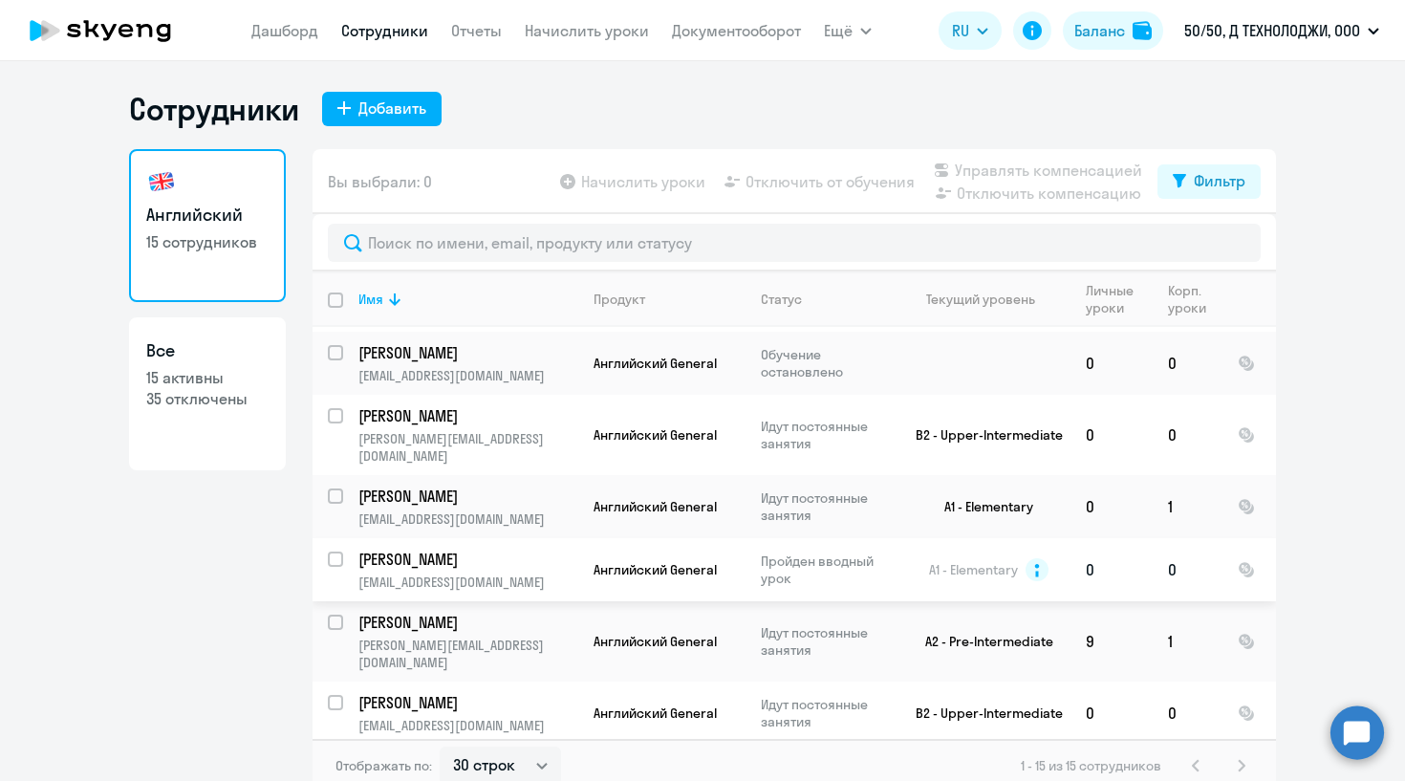
click at [329, 552] on input "select row 12260890" at bounding box center [347, 571] width 38 height 38
checkbox input "true"
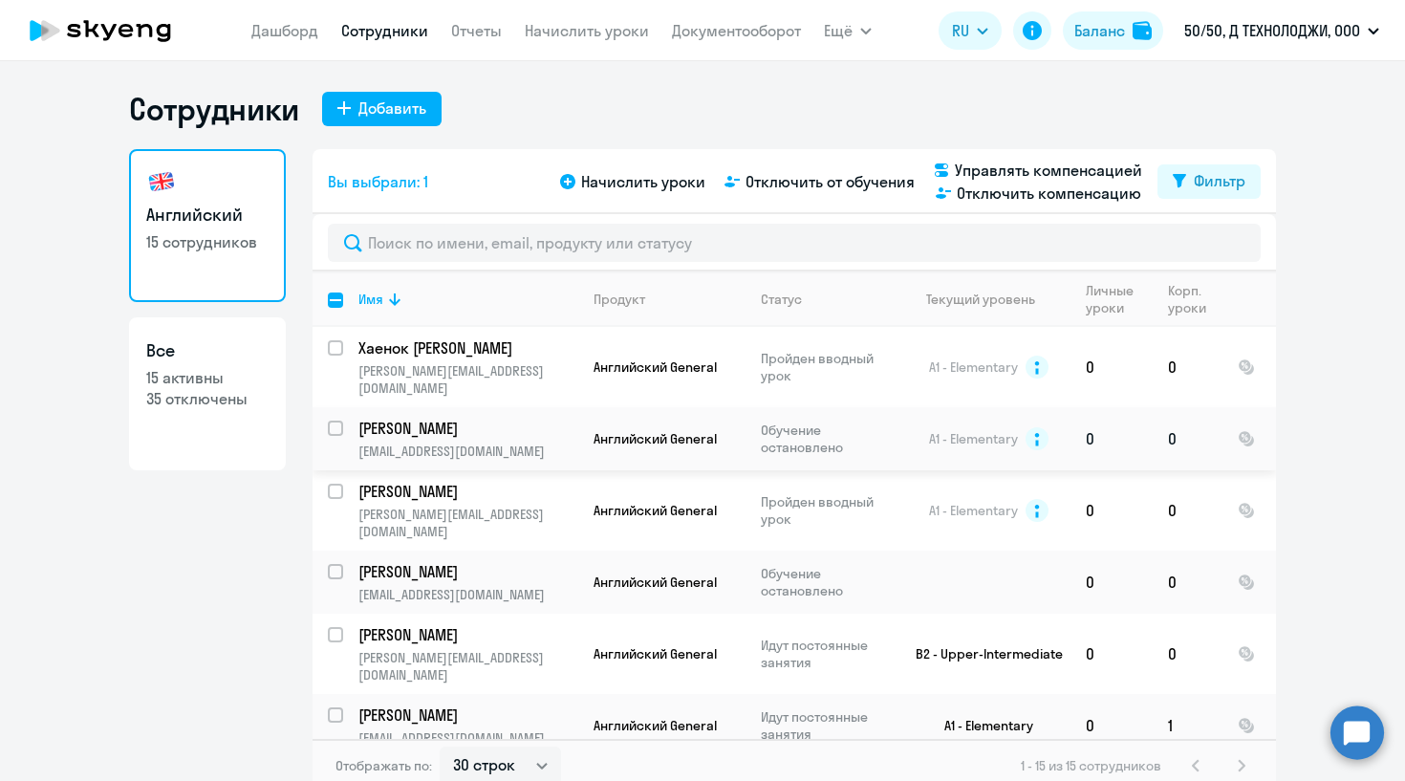
scroll to position [0, 0]
click at [339, 421] on input "select row 18761520" at bounding box center [347, 440] width 38 height 38
checkbox input "true"
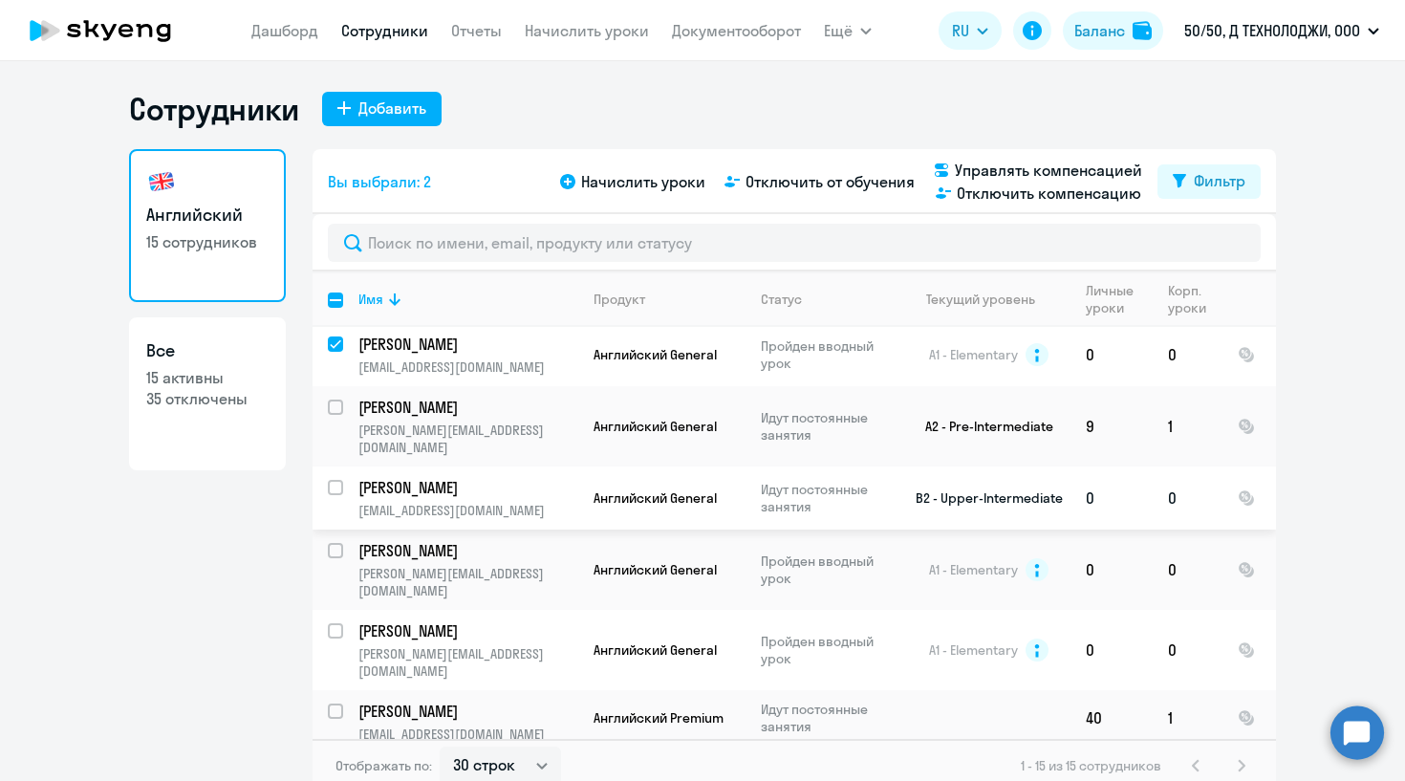
scroll to position [100, 0]
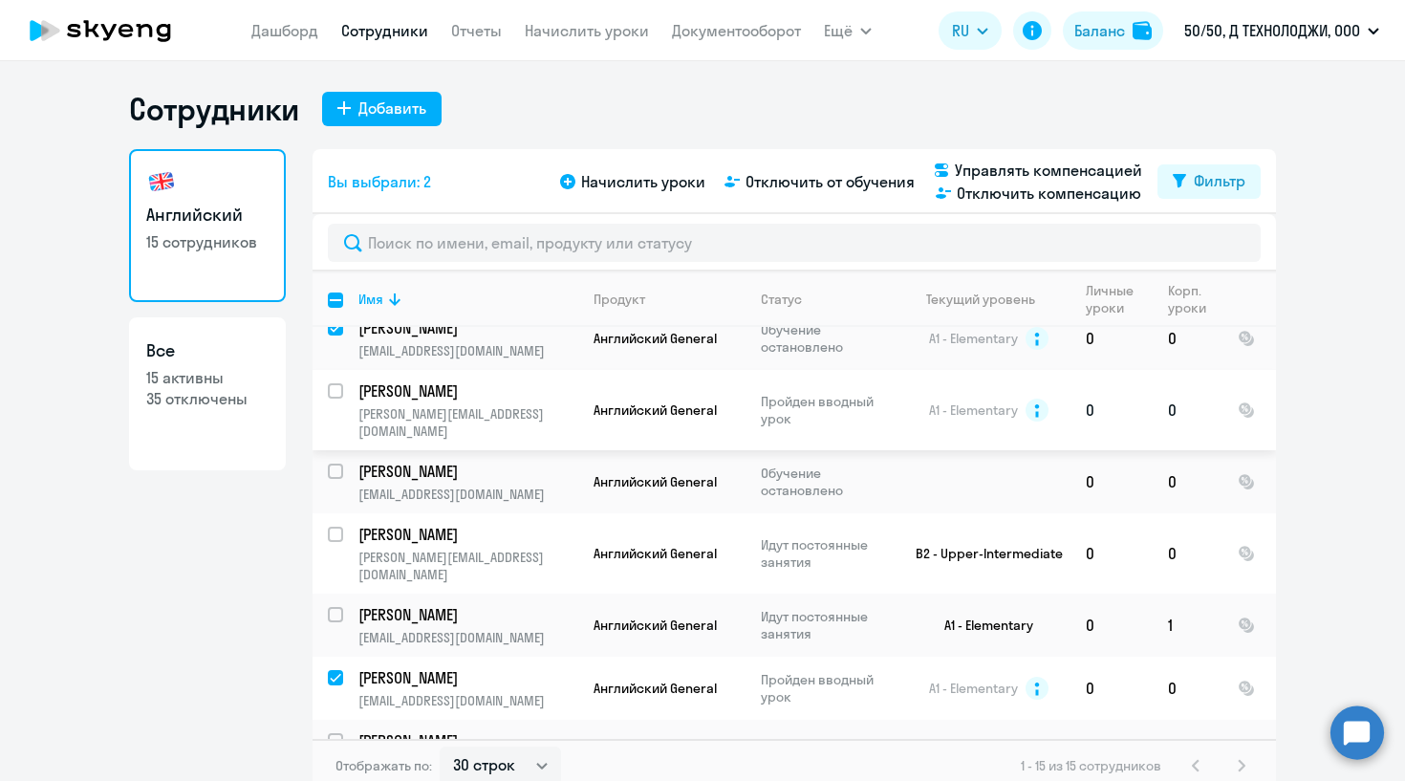
click at [342, 383] on input "select row 12260901" at bounding box center [347, 402] width 38 height 38
checkbox input "true"
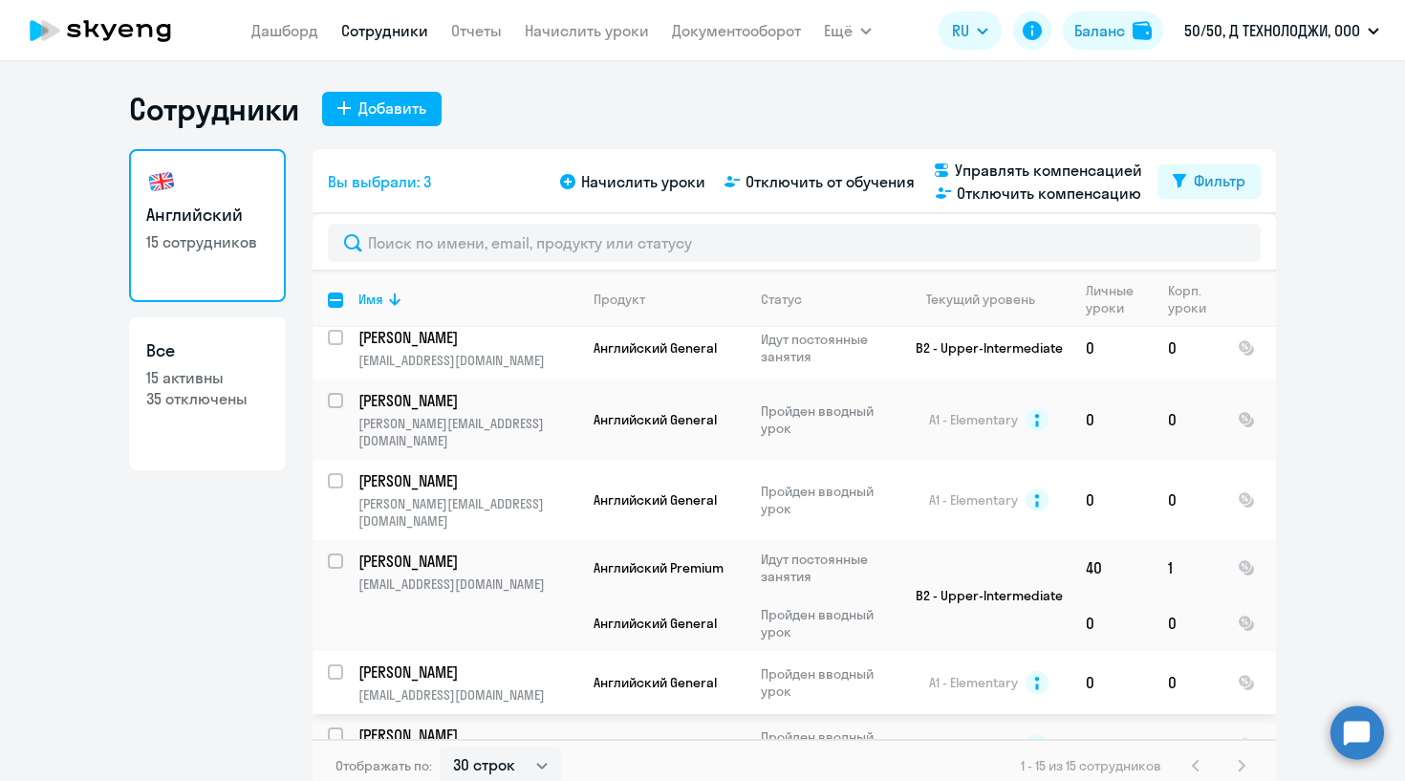
scroll to position [582, 0]
click at [328, 651] on div at bounding box center [337, 674] width 46 height 46
checkbox input "true"
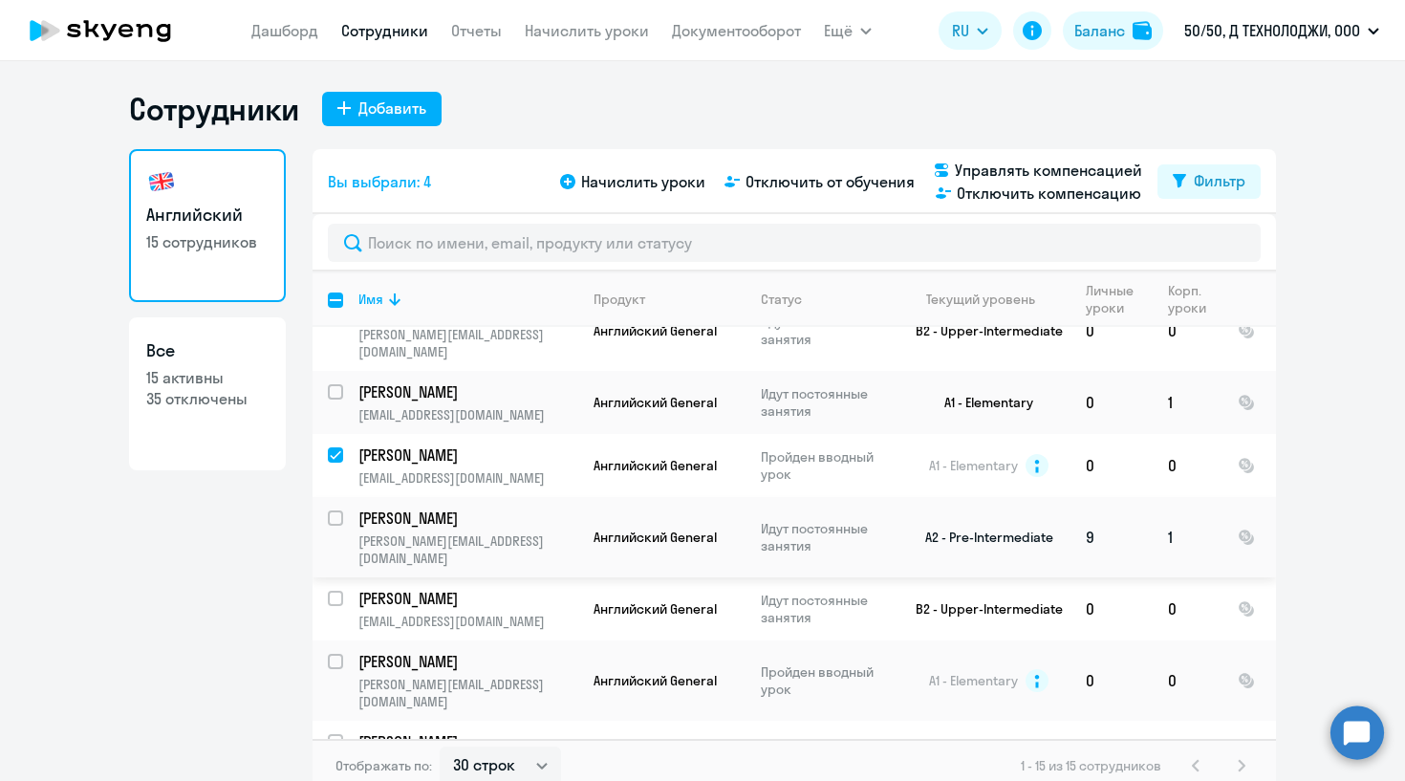
scroll to position [195, 0]
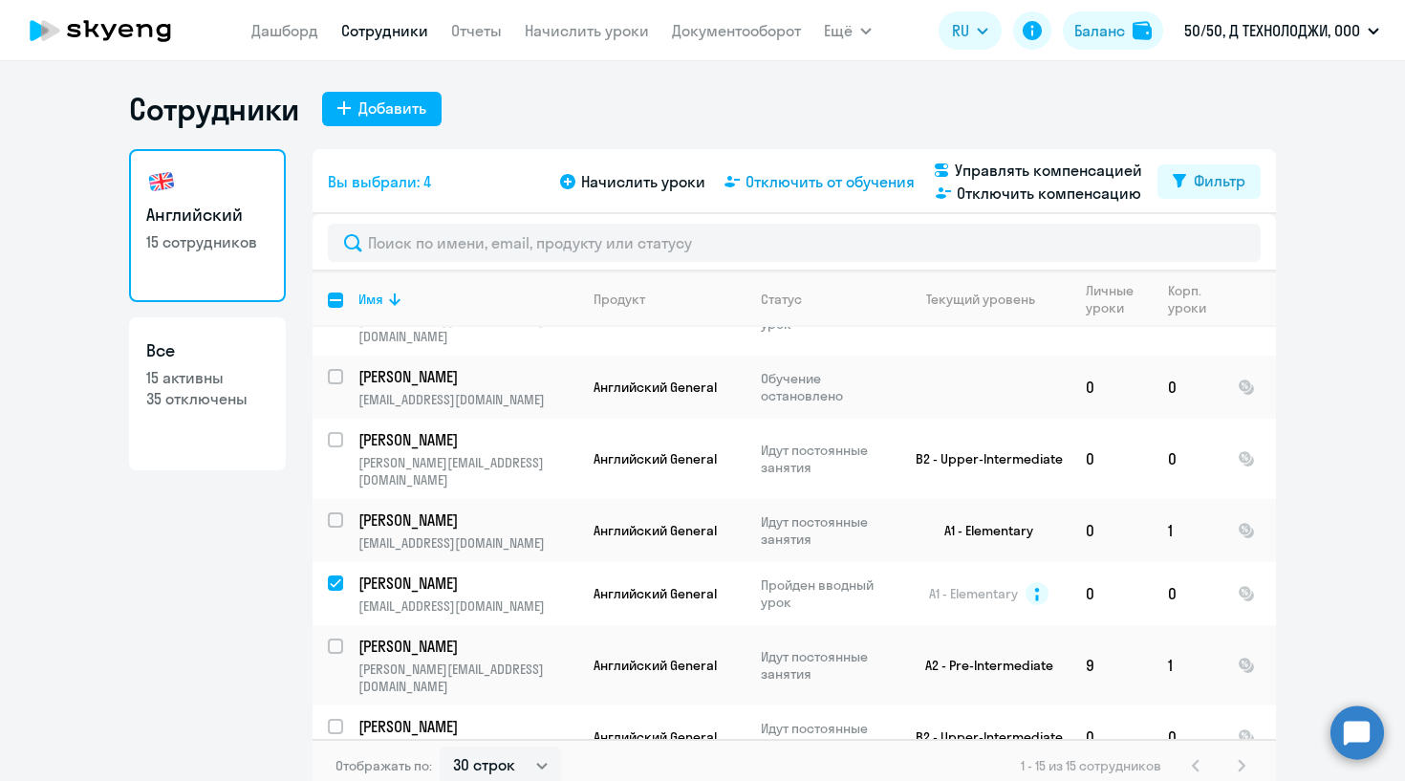
click at [838, 189] on span "Отключить от обучения" at bounding box center [830, 181] width 169 height 23
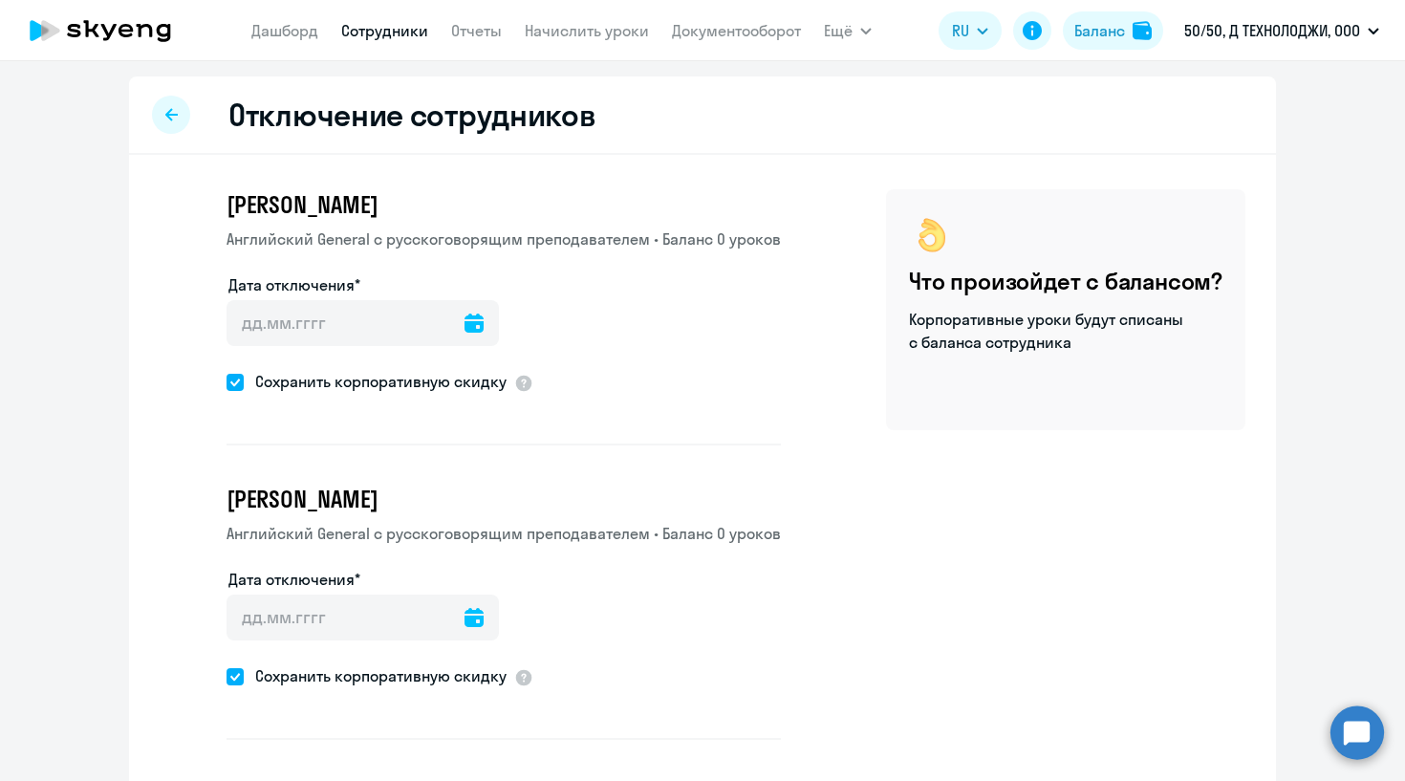
click at [303, 364] on ds-form-field "Дата отключения*" at bounding box center [363, 321] width 272 height 96
click at [303, 376] on span "Сохранить корпоративную скидку" at bounding box center [375, 381] width 263 height 23
click at [227, 381] on input "Сохранить корпоративную скидку" at bounding box center [226, 381] width 1 height 1
checkbox input "false"
click at [355, 679] on span "Сохранить корпоративную скидку" at bounding box center [375, 675] width 263 height 23
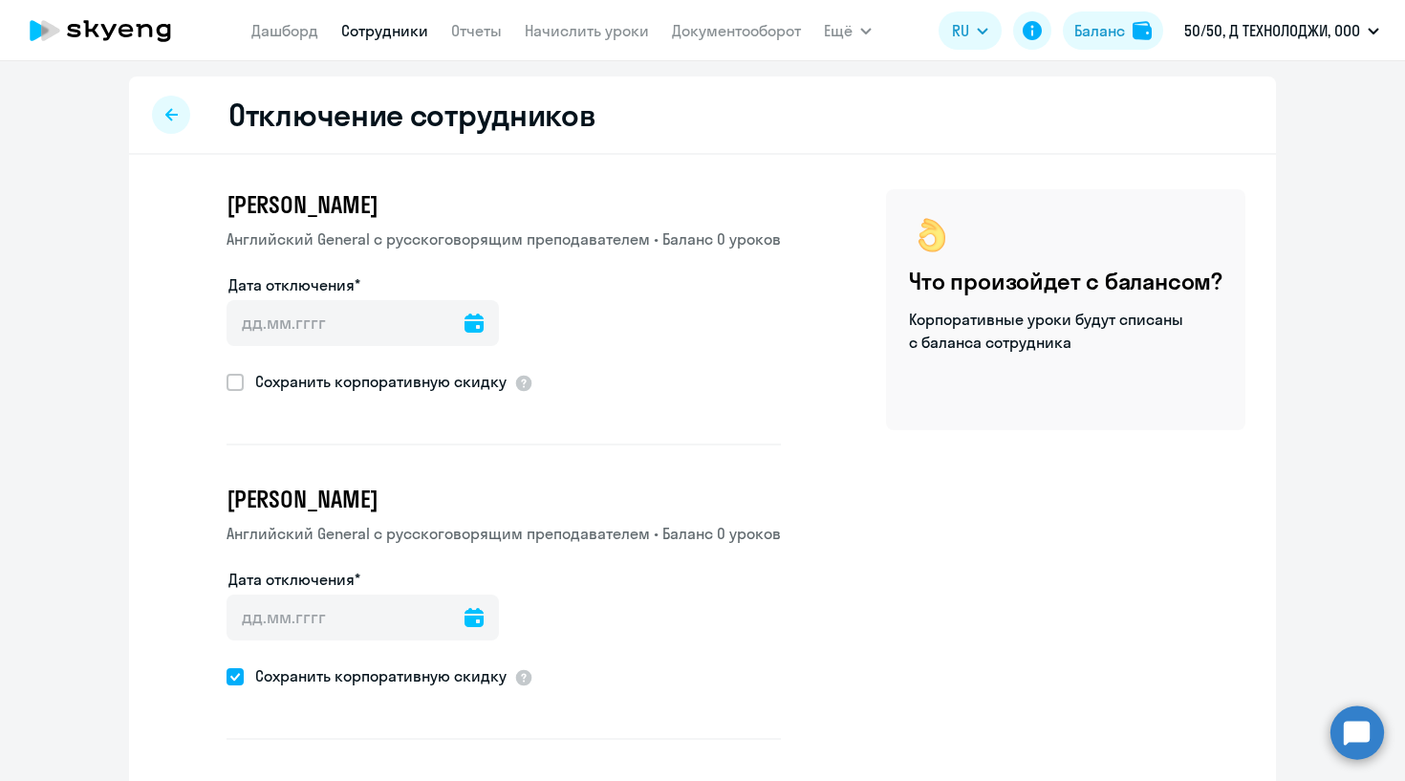
click at [227, 677] on input "Сохранить корпоративную скидку" at bounding box center [226, 676] width 1 height 1
checkbox input "false"
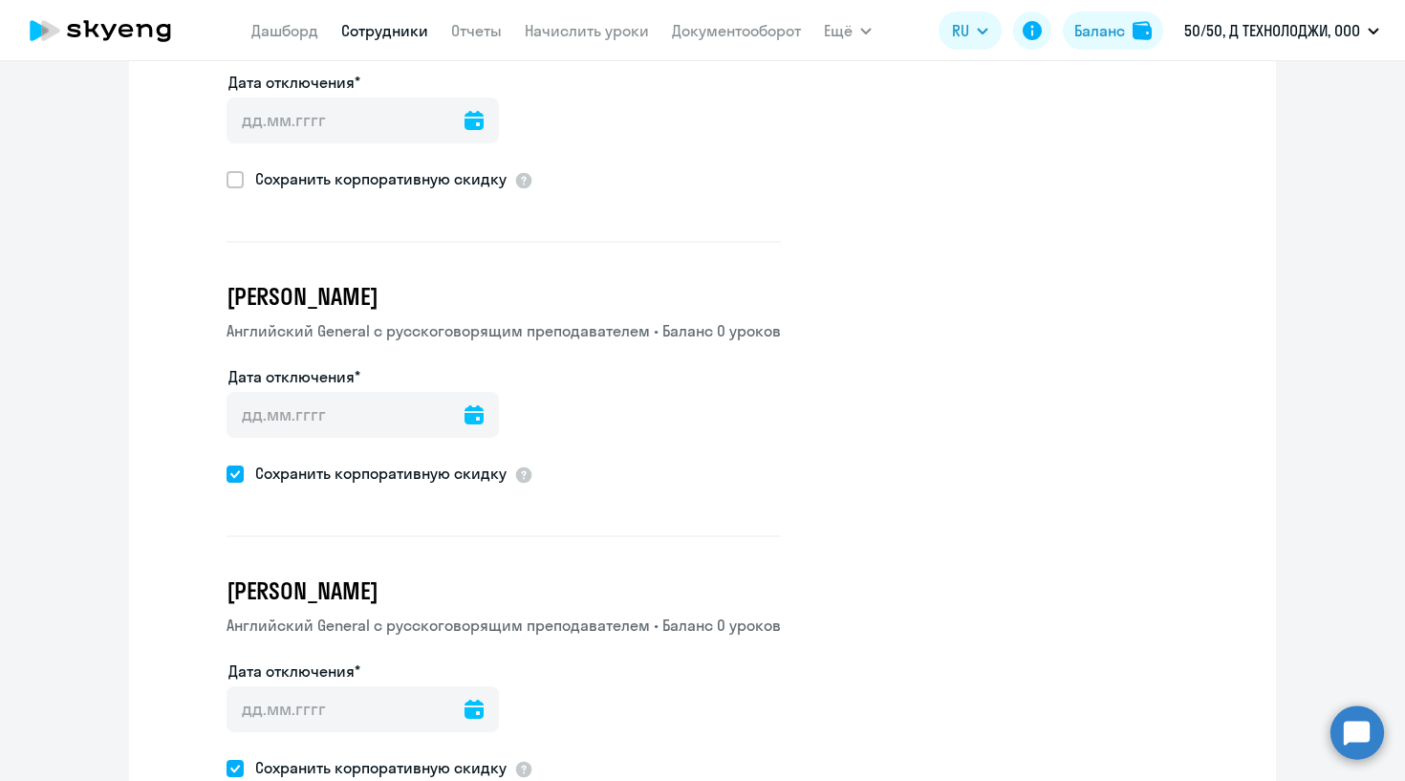
click at [387, 472] on span "Сохранить корпоративную скидку" at bounding box center [375, 473] width 263 height 23
click at [227, 473] on input "Сохранить корпоративную скидку" at bounding box center [226, 473] width 1 height 1
checkbox input "false"
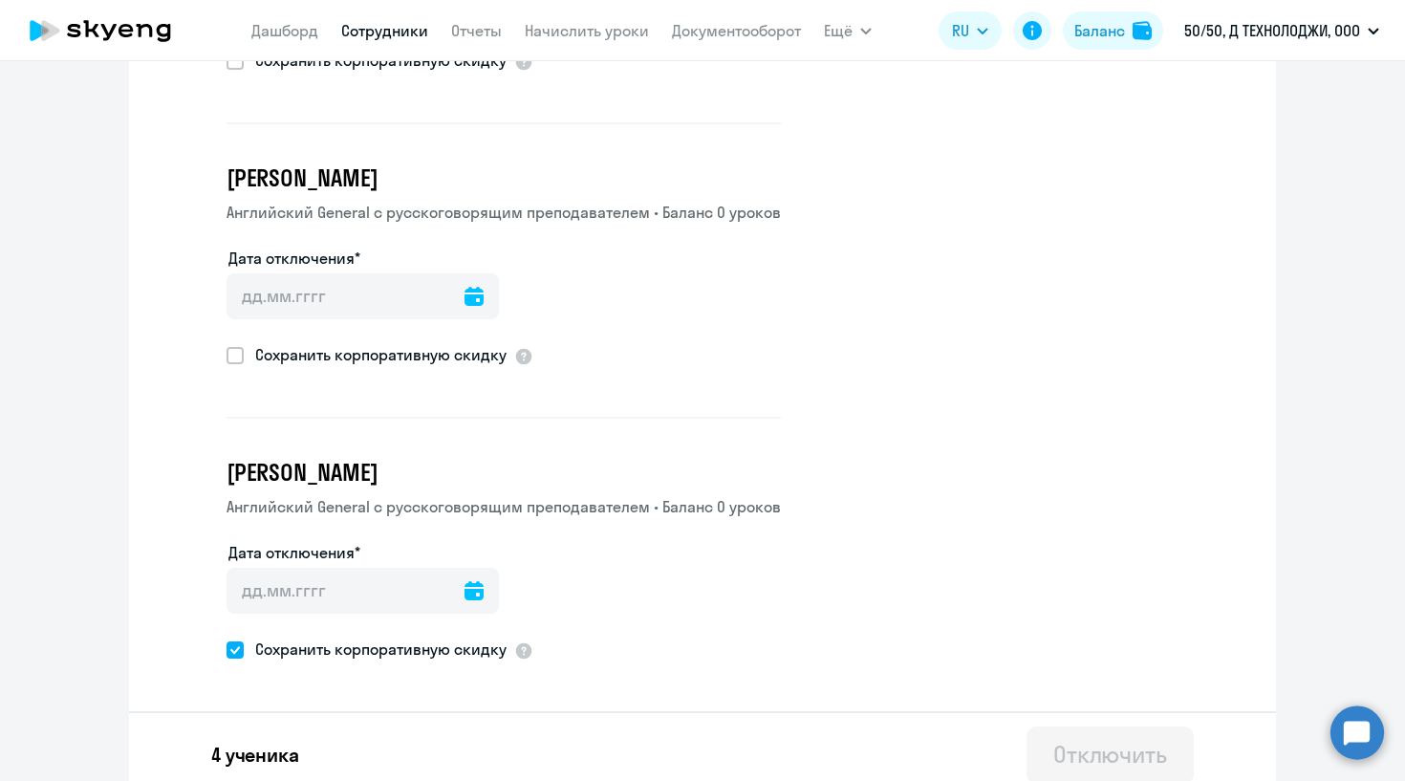
click at [346, 643] on span "Сохранить корпоративную скидку" at bounding box center [375, 649] width 263 height 23
click at [227, 649] on input "Сохранить корпоративную скидку" at bounding box center [226, 649] width 1 height 1
checkbox input "false"
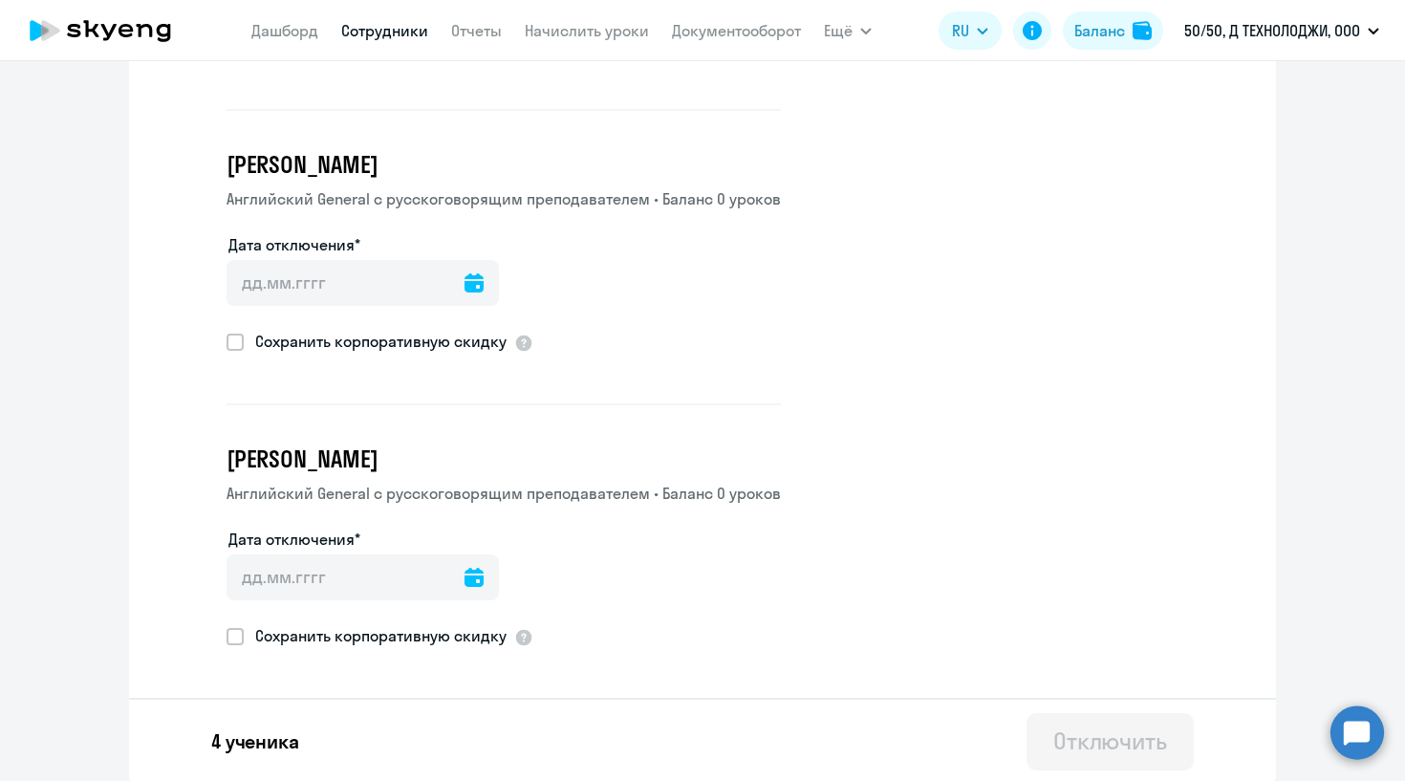
scroll to position [628, 0]
click at [466, 552] on div "Дата отключения*" at bounding box center [363, 569] width 272 height 80
click at [466, 575] on icon at bounding box center [474, 578] width 19 height 19
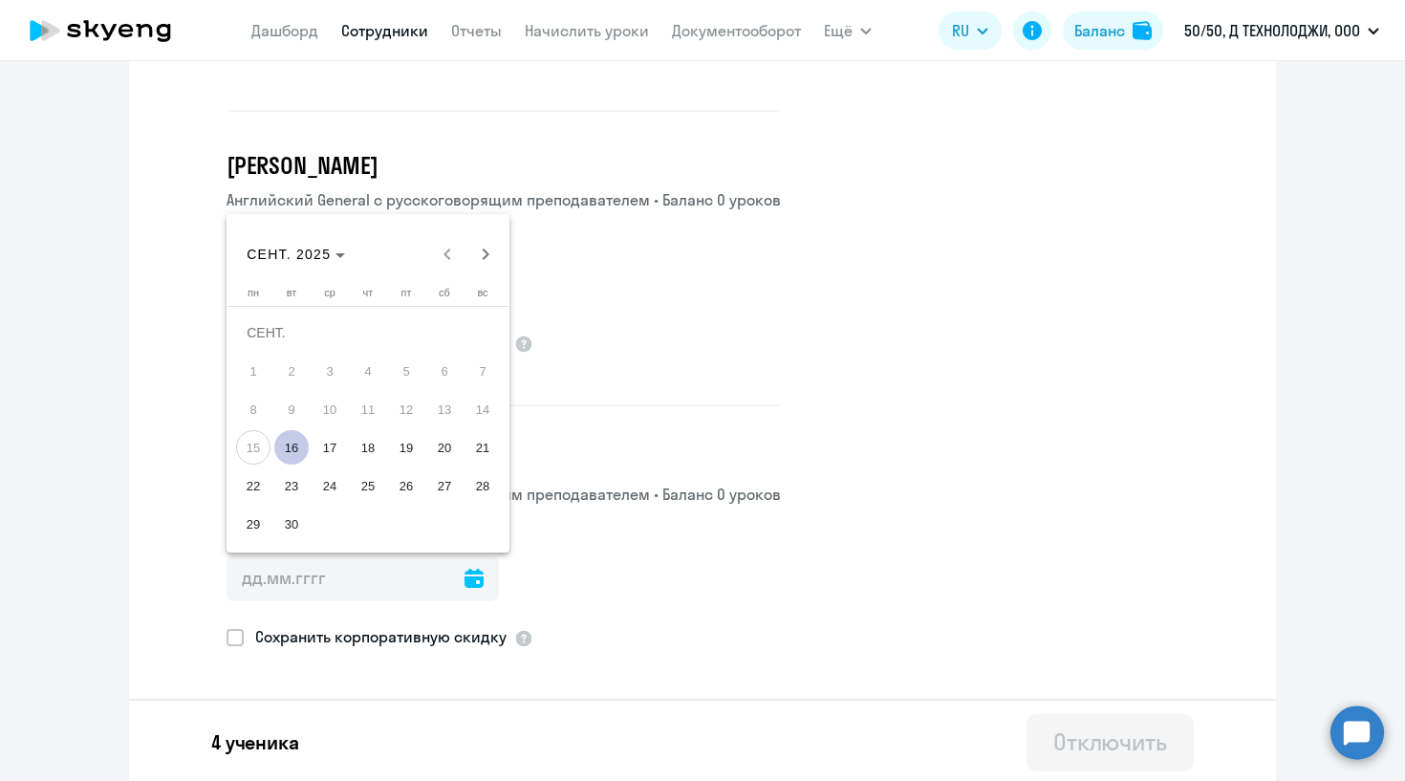
click at [292, 435] on span "16" at bounding box center [291, 447] width 34 height 34
type input "[DATE]"
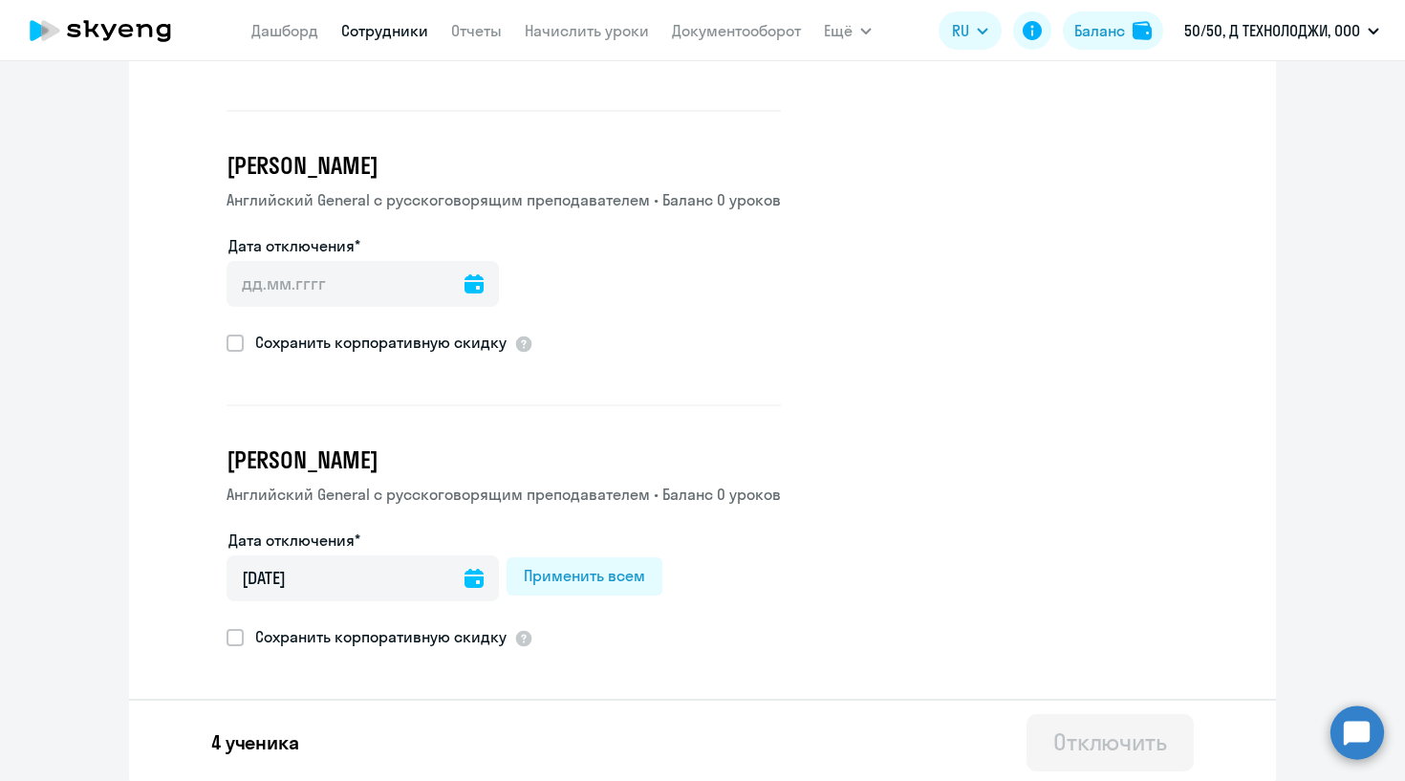
click at [475, 299] on div at bounding box center [474, 284] width 19 height 46
click at [475, 292] on div at bounding box center [474, 284] width 19 height 46
click at [476, 284] on icon at bounding box center [474, 283] width 19 height 19
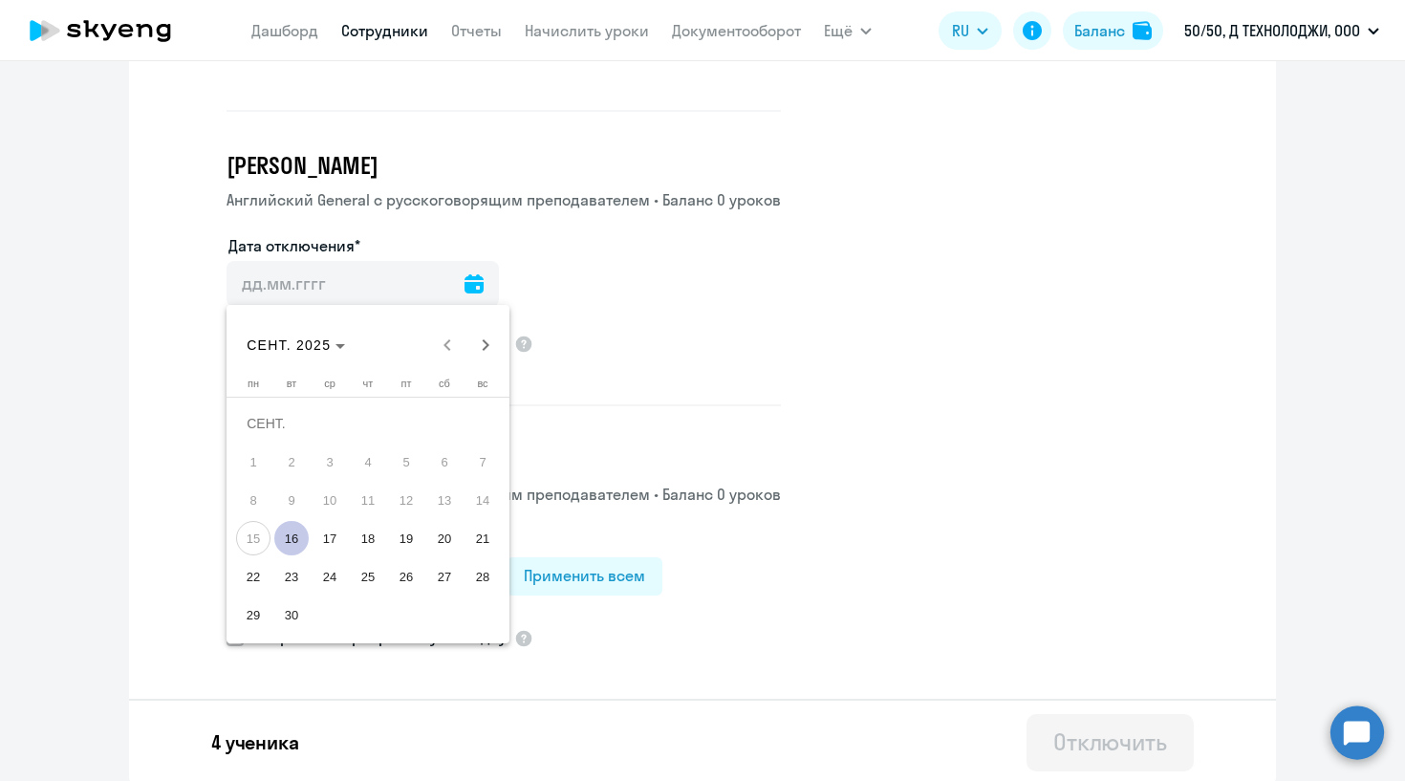
click at [289, 534] on span "16" at bounding box center [291, 538] width 34 height 34
type input "[DATE]"
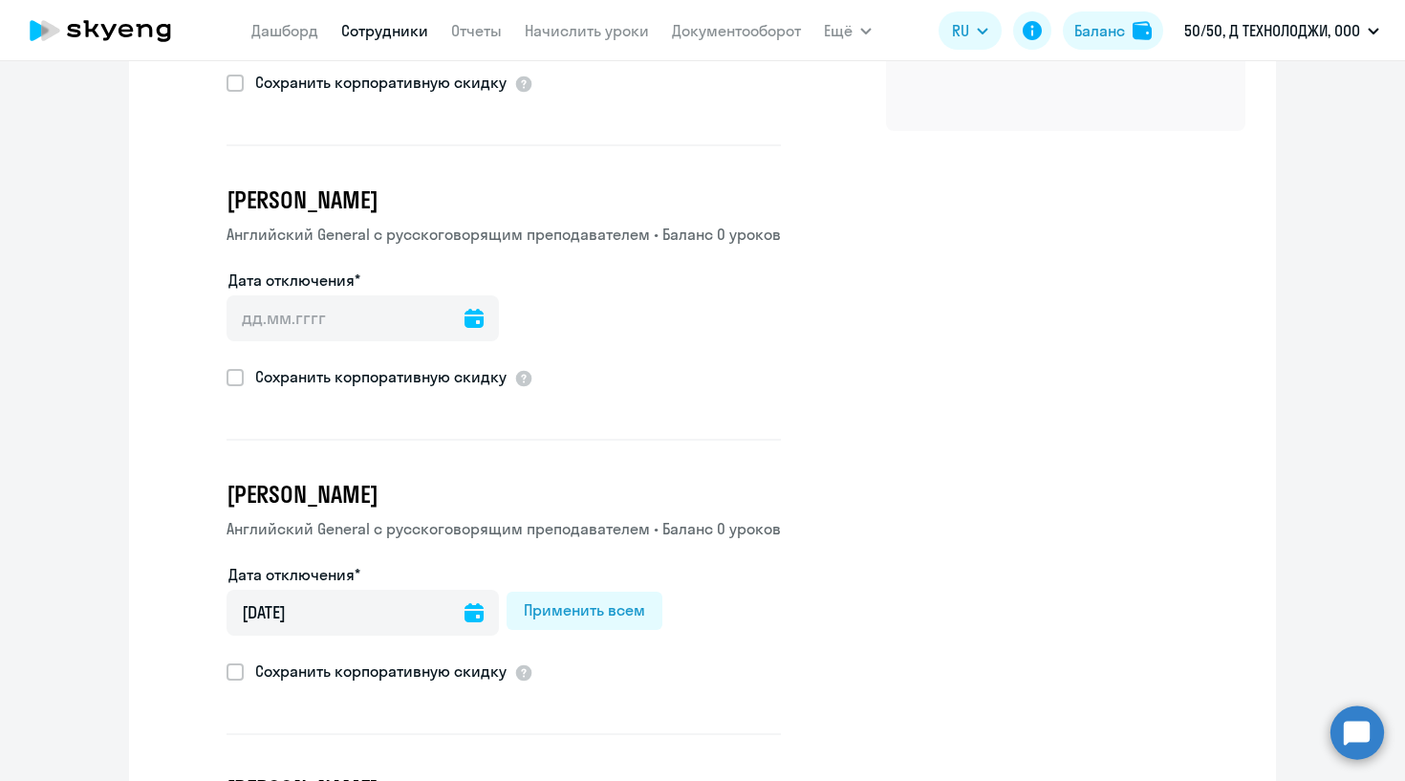
scroll to position [54, 0]
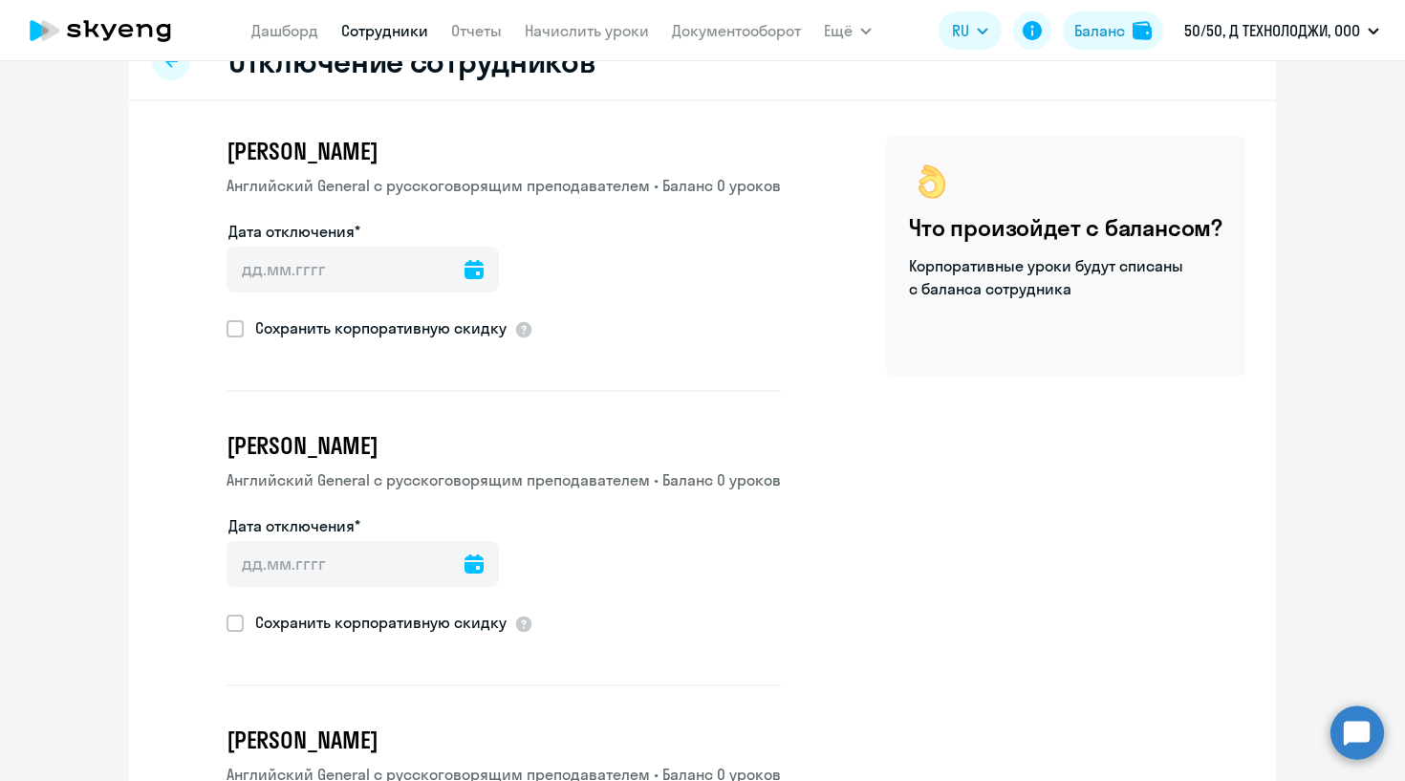
click at [476, 565] on icon at bounding box center [474, 563] width 19 height 19
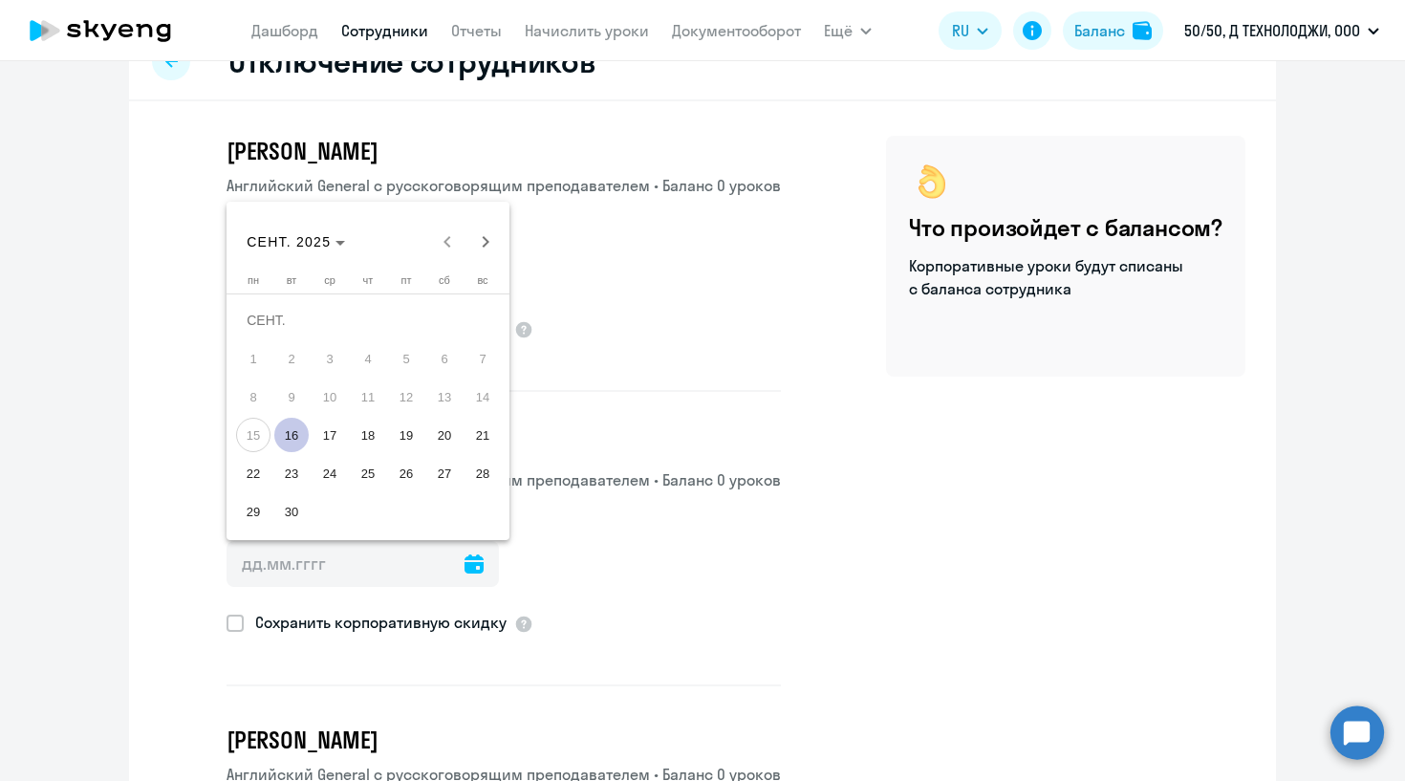
click at [295, 437] on span "16" at bounding box center [291, 435] width 34 height 34
type input "[DATE]"
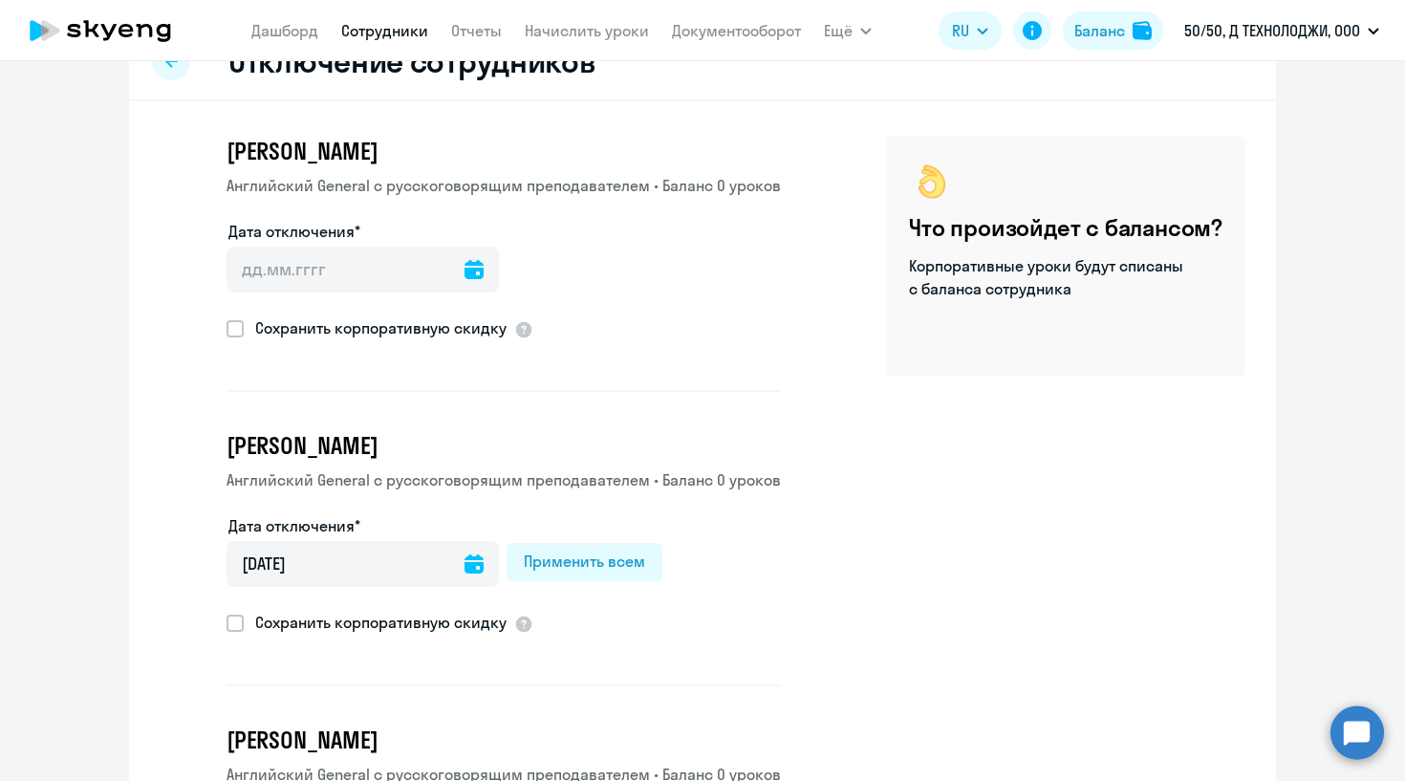
click at [474, 279] on div at bounding box center [474, 270] width 19 height 46
click at [472, 265] on icon at bounding box center [474, 269] width 19 height 19
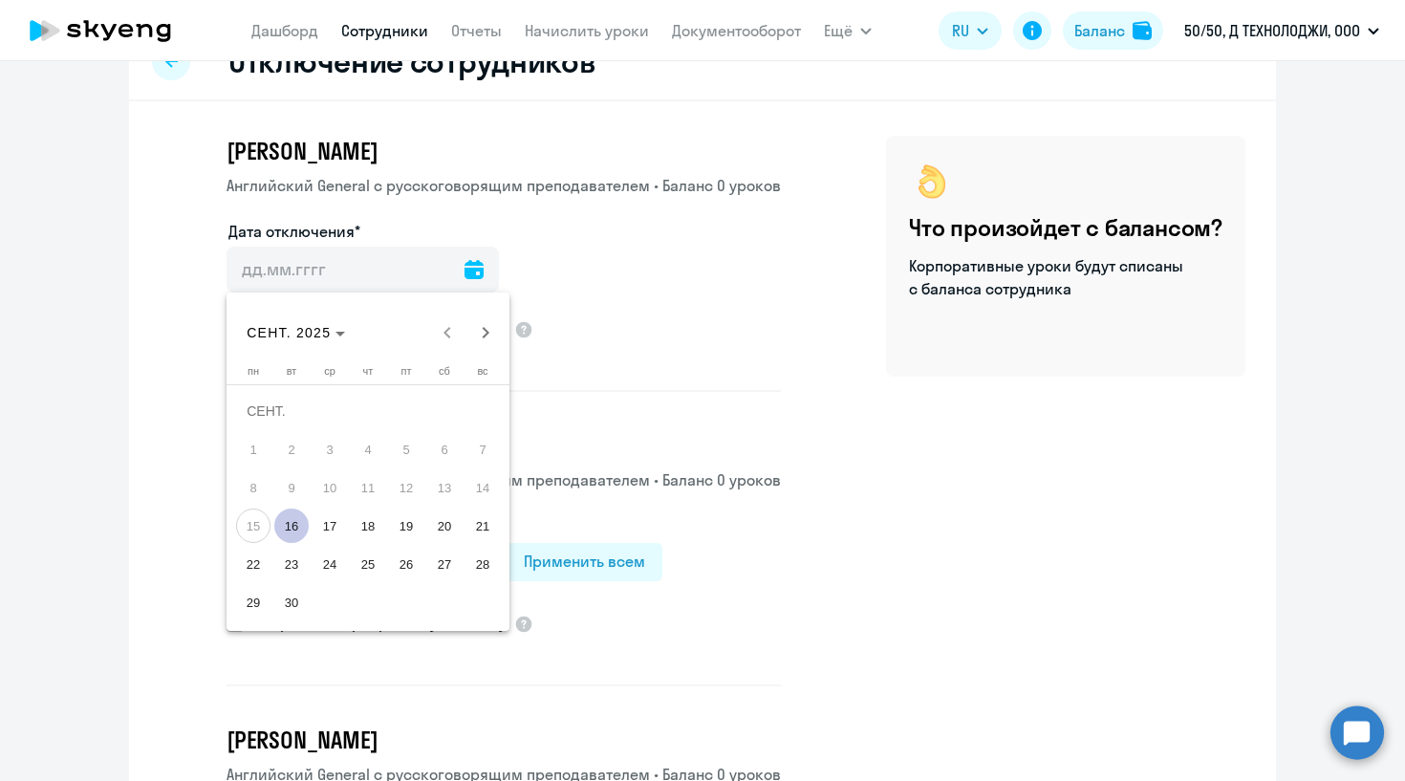
click at [297, 530] on span "16" at bounding box center [291, 526] width 34 height 34
type input "[DATE]"
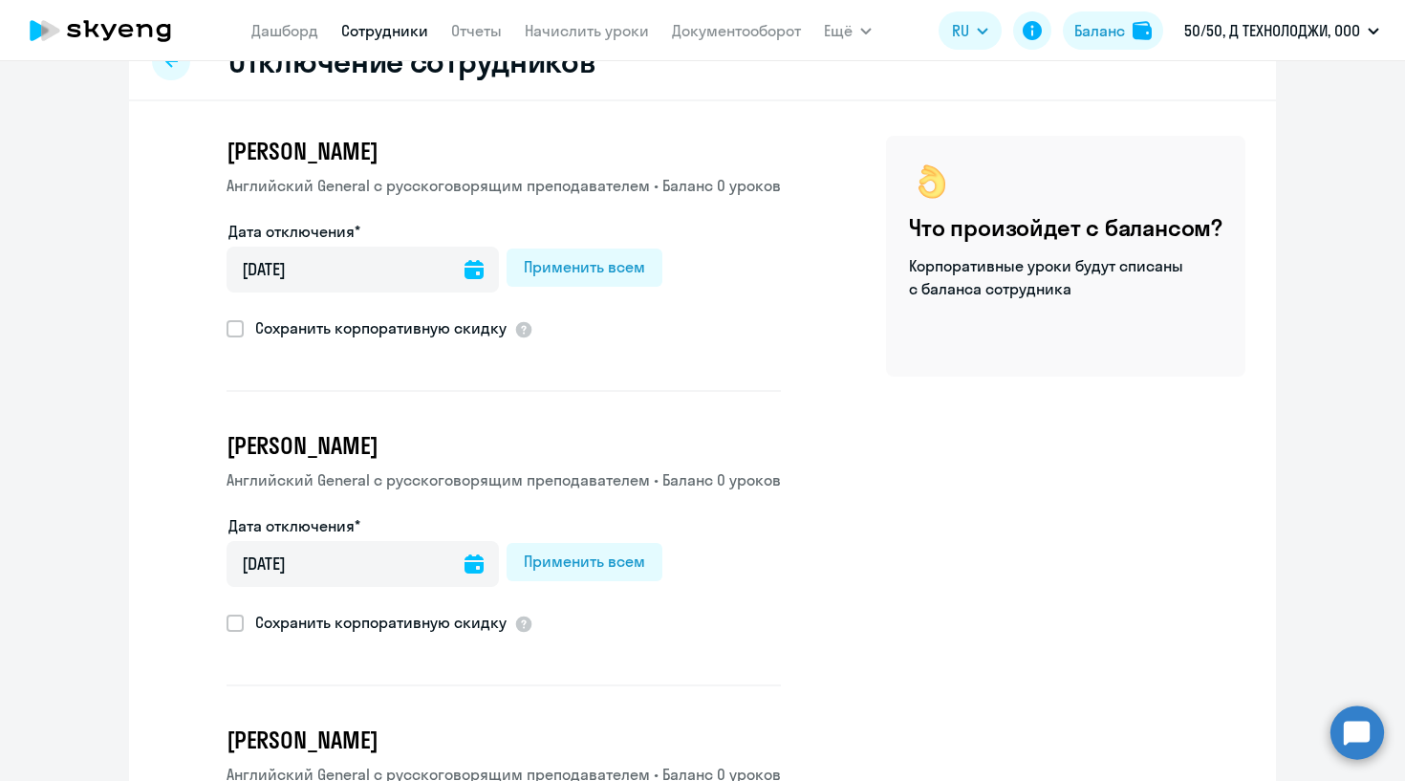
click at [557, 369] on app-disconnection-form "[PERSON_NAME] Английский General с [DEMOGRAPHIC_DATA] преподавателем • Баланс 0…" at bounding box center [504, 264] width 554 height 256
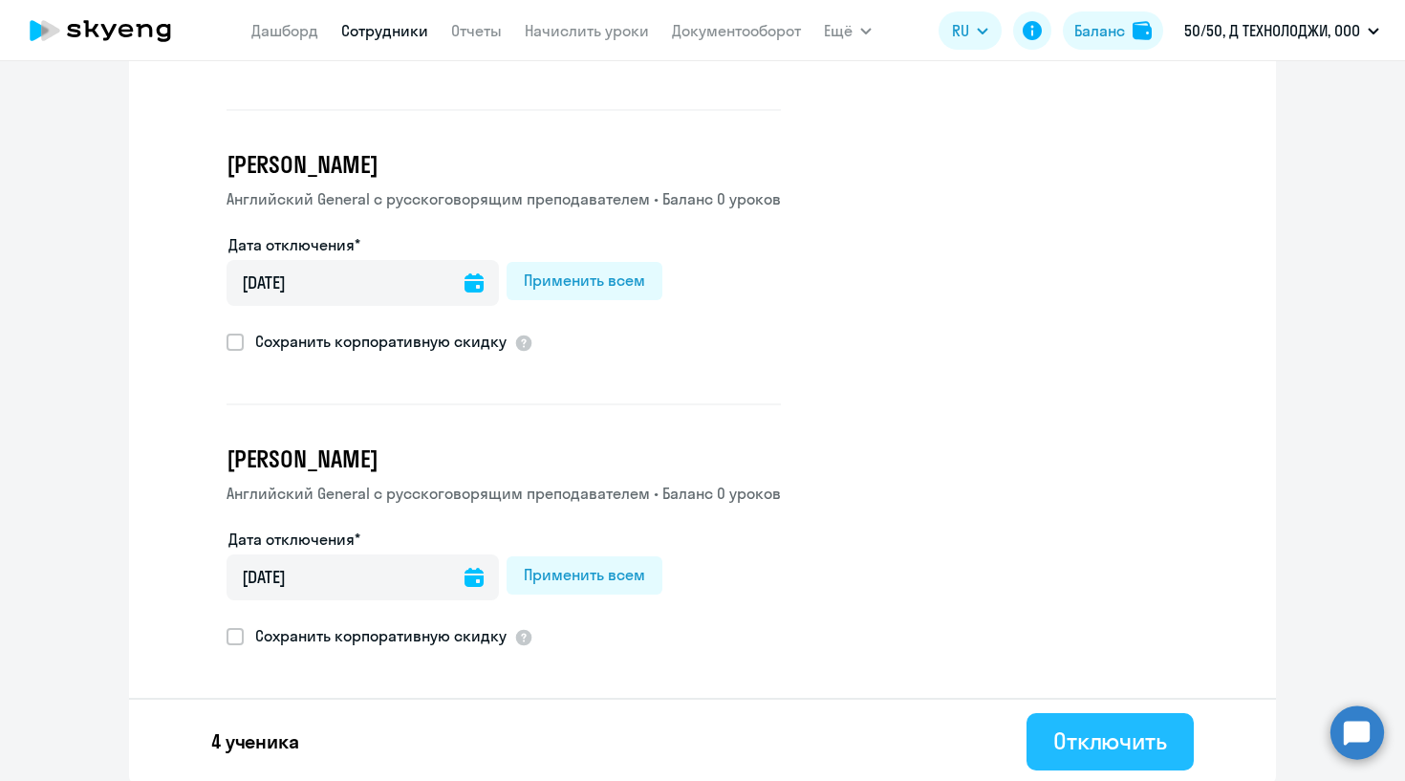
scroll to position [628, 0]
click at [1080, 731] on div "Отключить" at bounding box center [1110, 742] width 114 height 31
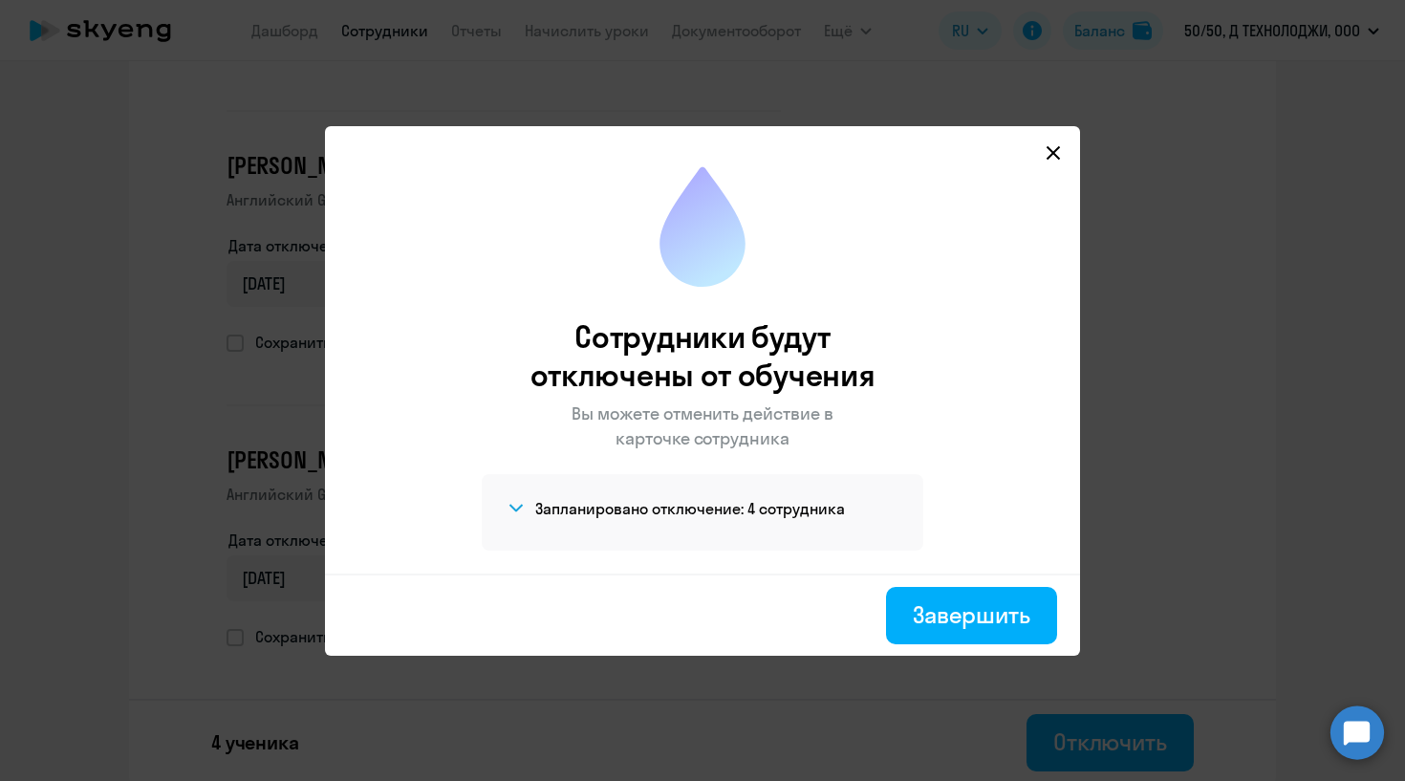
click at [1055, 128] on mat-dialog-container "Сотрудники будут отключены от обучения Вы можете отменить действие в карточке с…" at bounding box center [702, 391] width 755 height 530
click at [963, 618] on div "Завершить" at bounding box center [972, 614] width 118 height 31
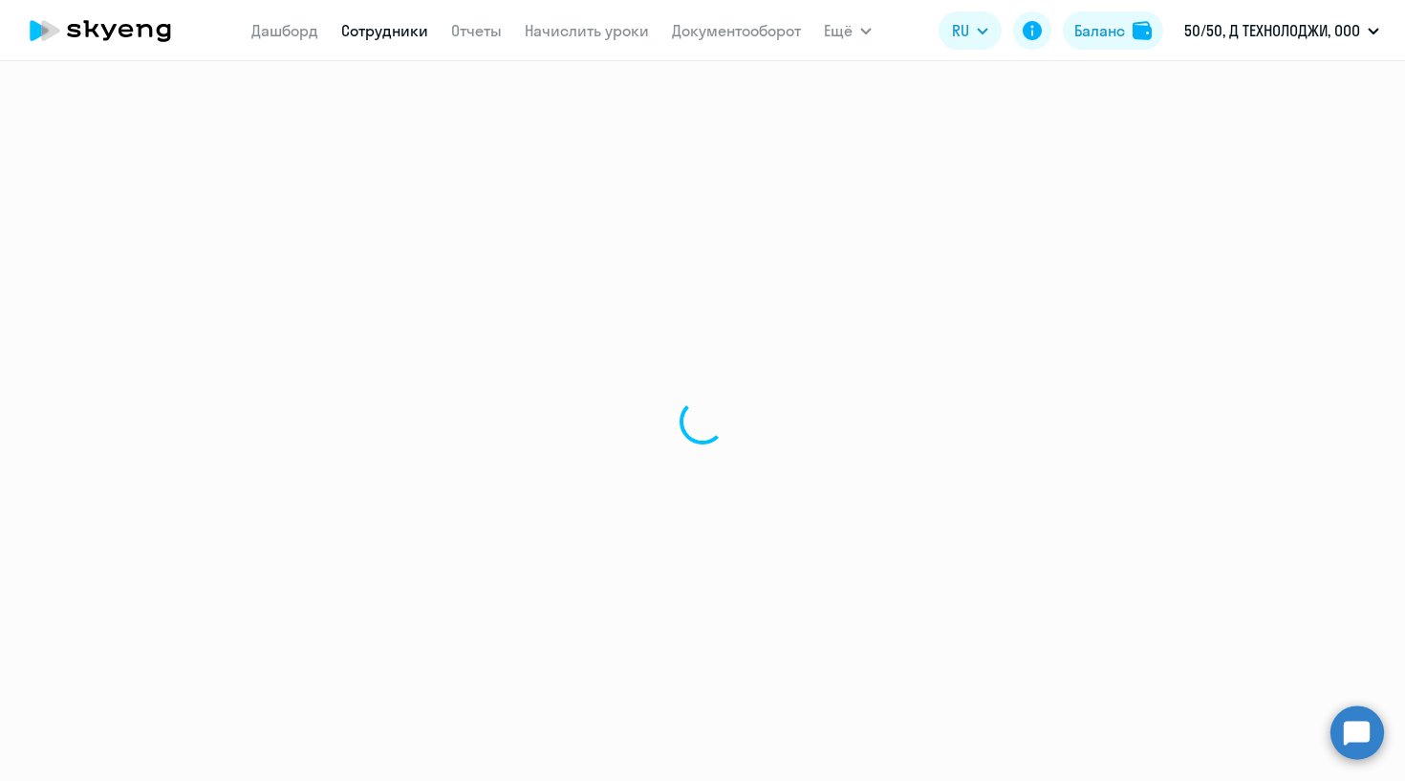
select select "30"
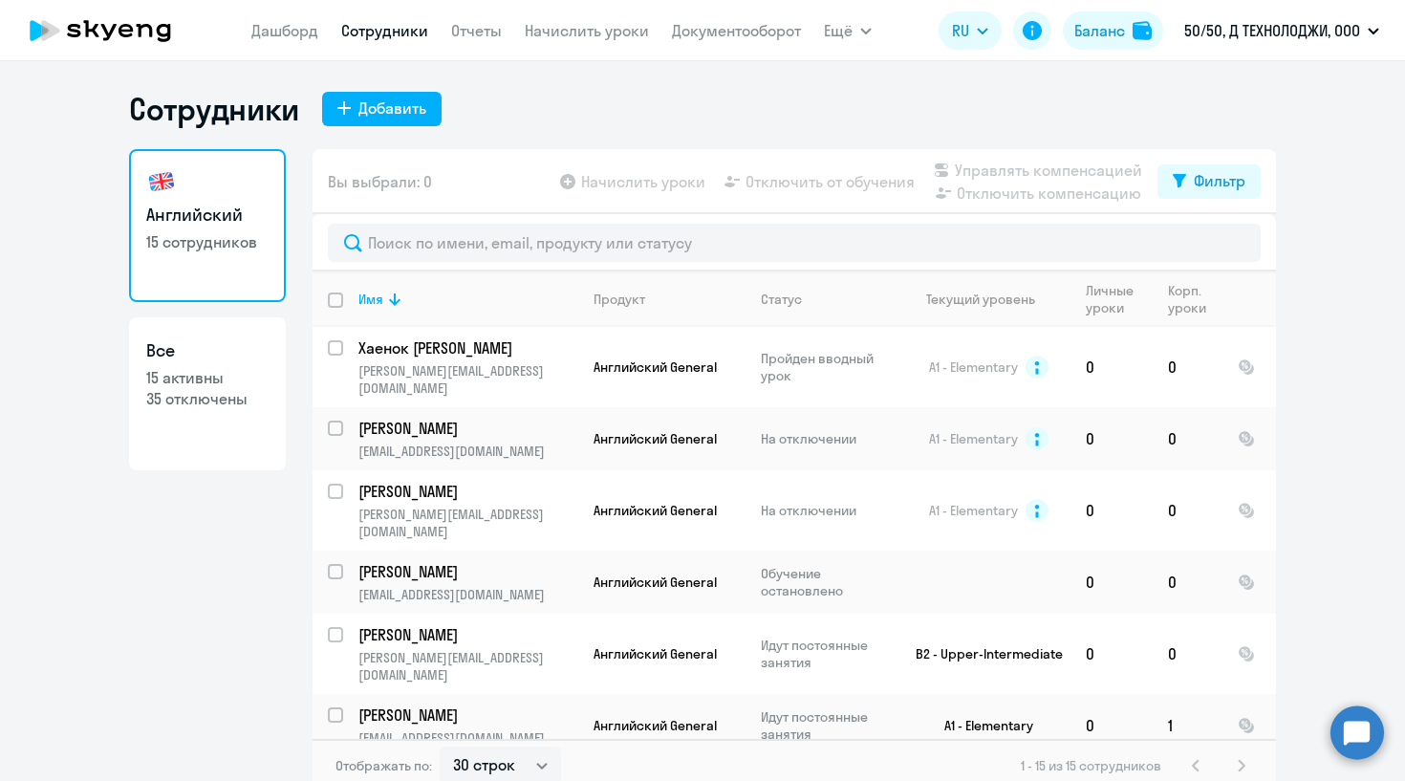
click at [161, 379] on p "15 активны" at bounding box center [207, 377] width 122 height 21
select select "30"
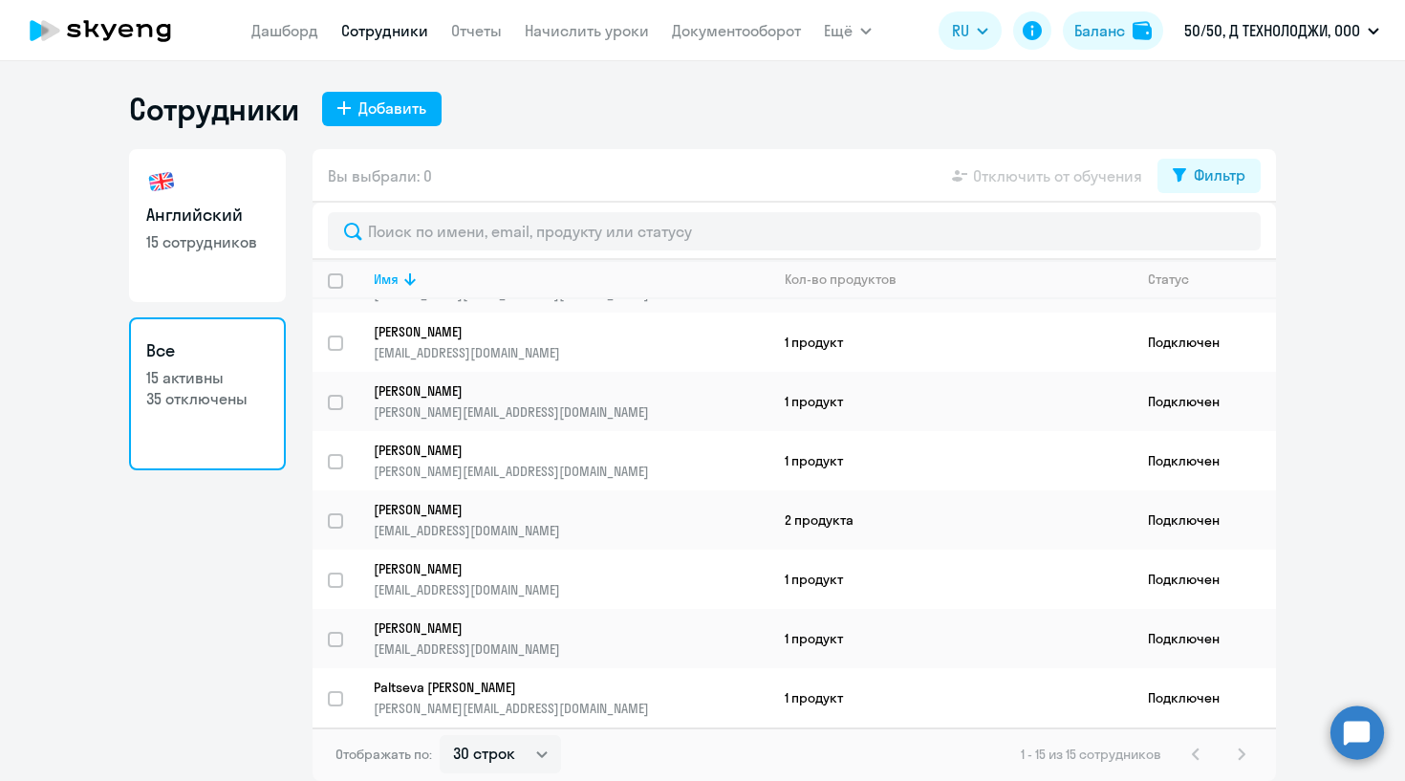
scroll to position [463, 0]
click at [198, 223] on h3 "Английский" at bounding box center [207, 215] width 122 height 25
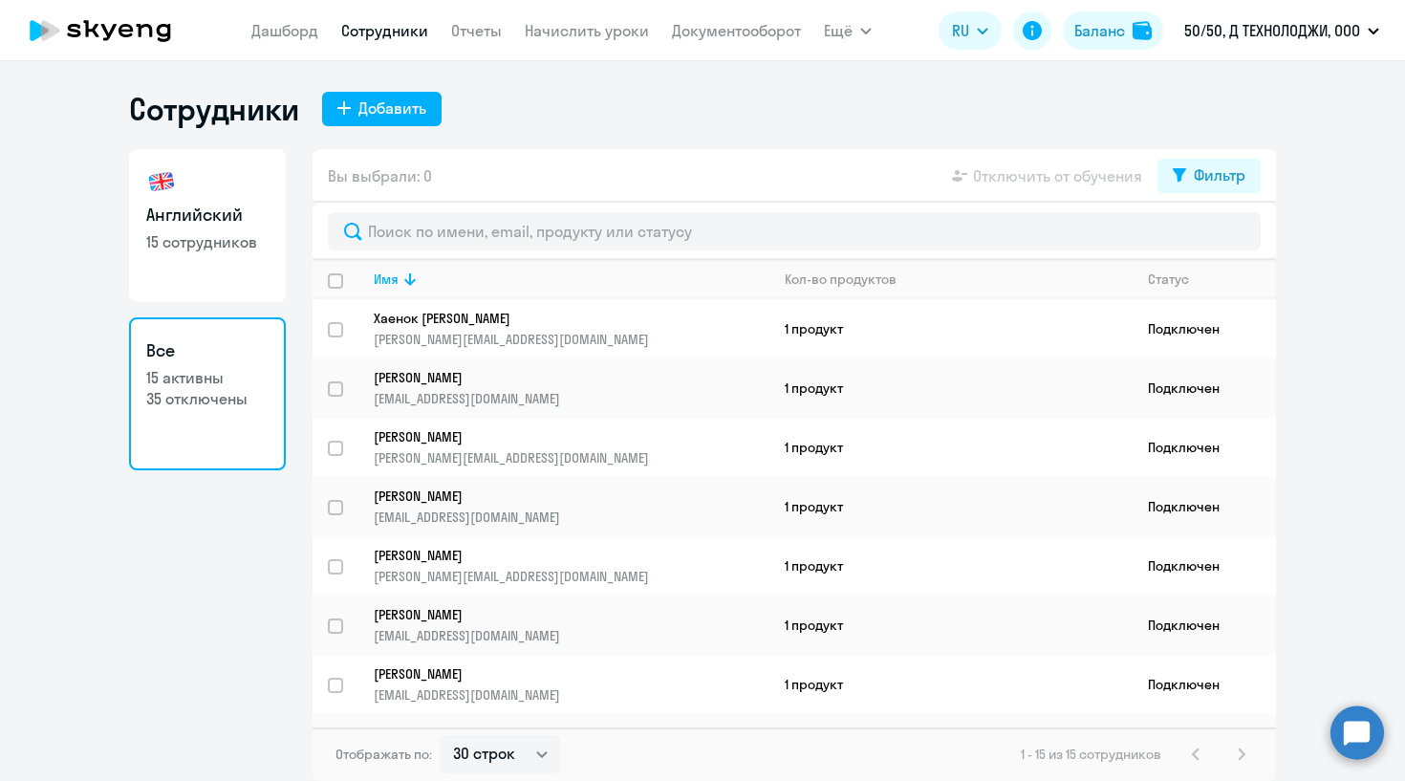
select select "30"
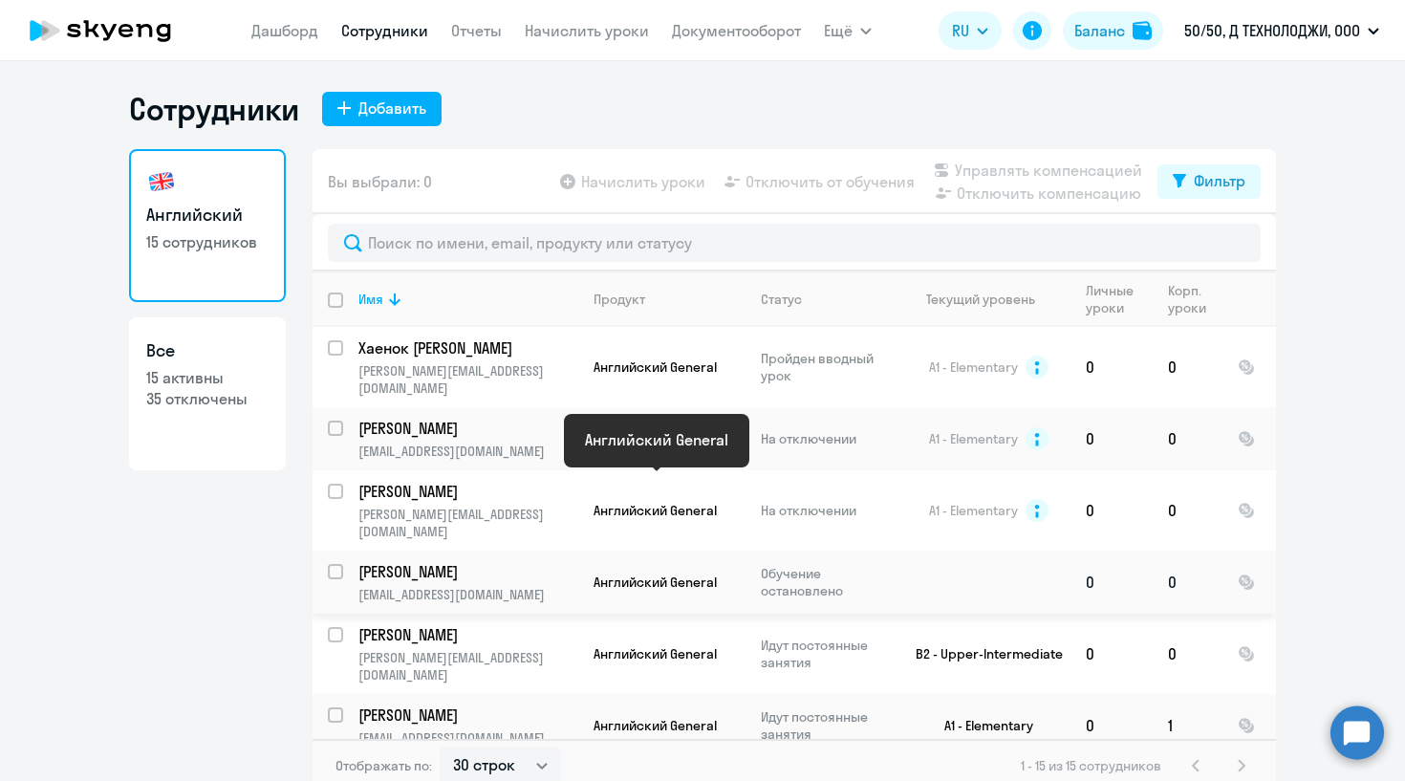
scroll to position [582, 0]
